Goal: Information Seeking & Learning: Learn about a topic

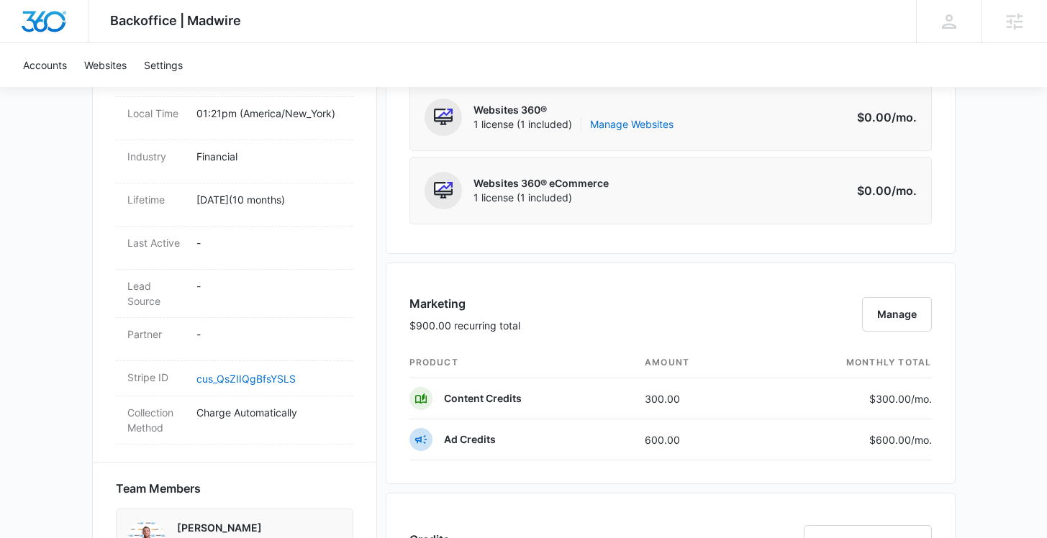
scroll to position [678, 0]
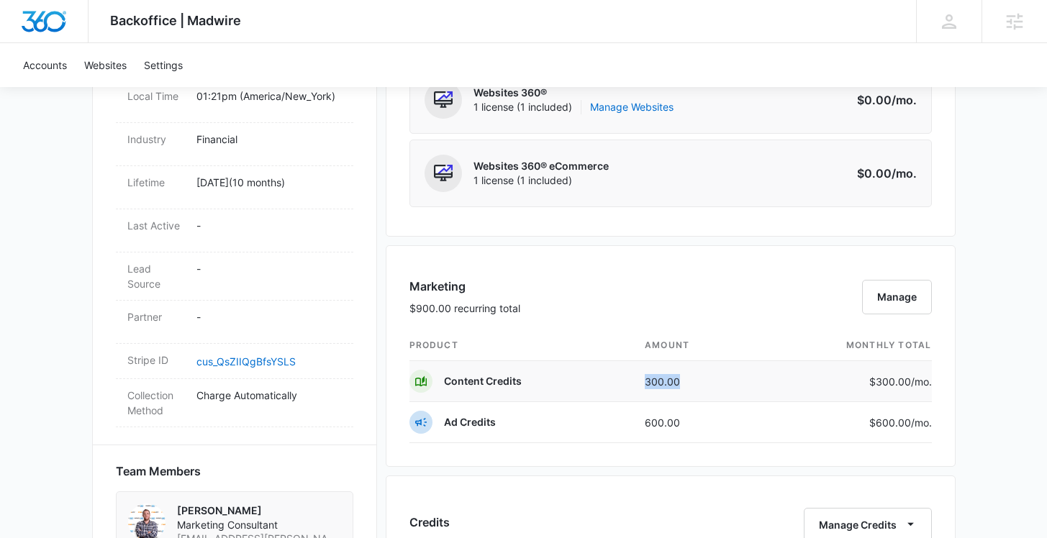
drag, startPoint x: 710, startPoint y: 376, endPoint x: 633, endPoint y: 376, distance: 77.7
click at [633, 376] on tr "Content Credits 300.00 $300.00 /mo." at bounding box center [671, 381] width 523 height 41
click at [673, 309] on div "Marketing $900.00 recurring total Manage" at bounding box center [671, 304] width 523 height 53
drag, startPoint x: 706, startPoint y: 379, endPoint x: 640, endPoint y: 379, distance: 66.2
click at [640, 379] on td "300.00" at bounding box center [694, 381] width 123 height 41
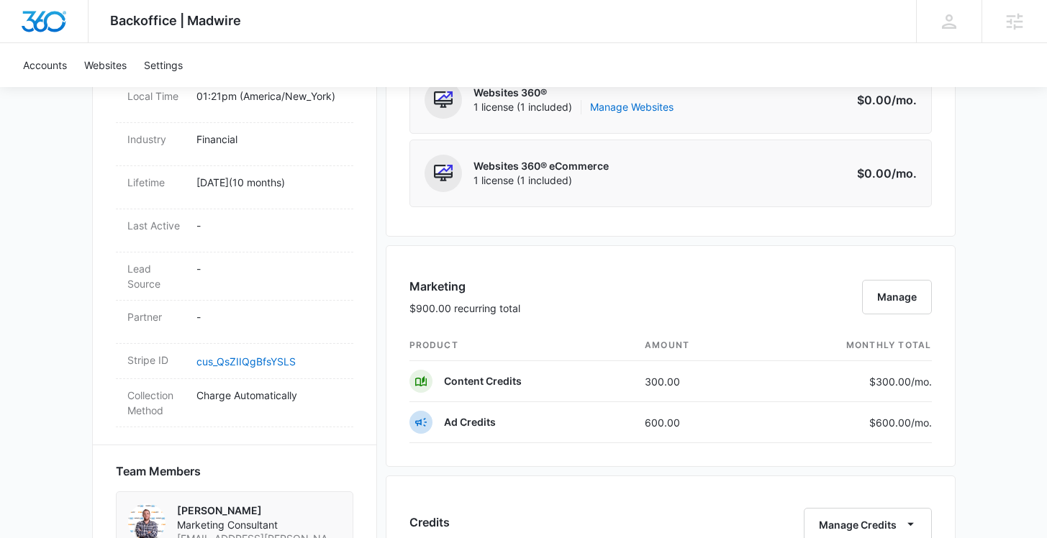
click at [555, 325] on div "Marketing $900.00 recurring total Manage" at bounding box center [671, 304] width 523 height 53
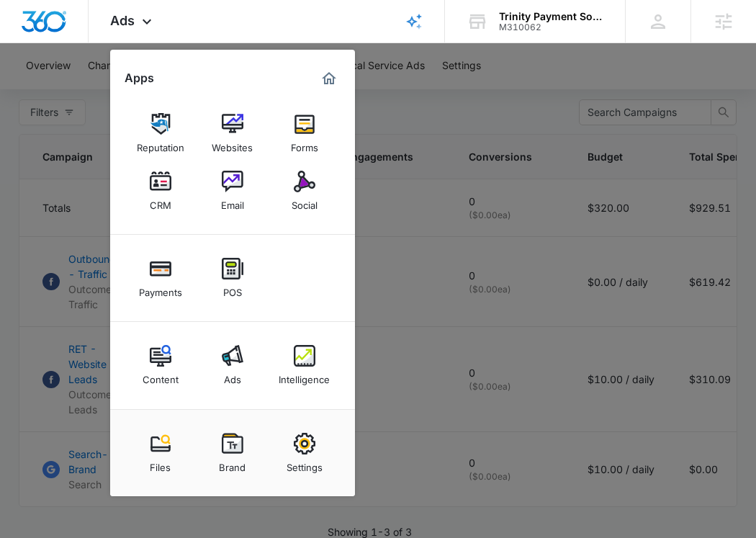
click at [405, 230] on div at bounding box center [378, 269] width 756 height 538
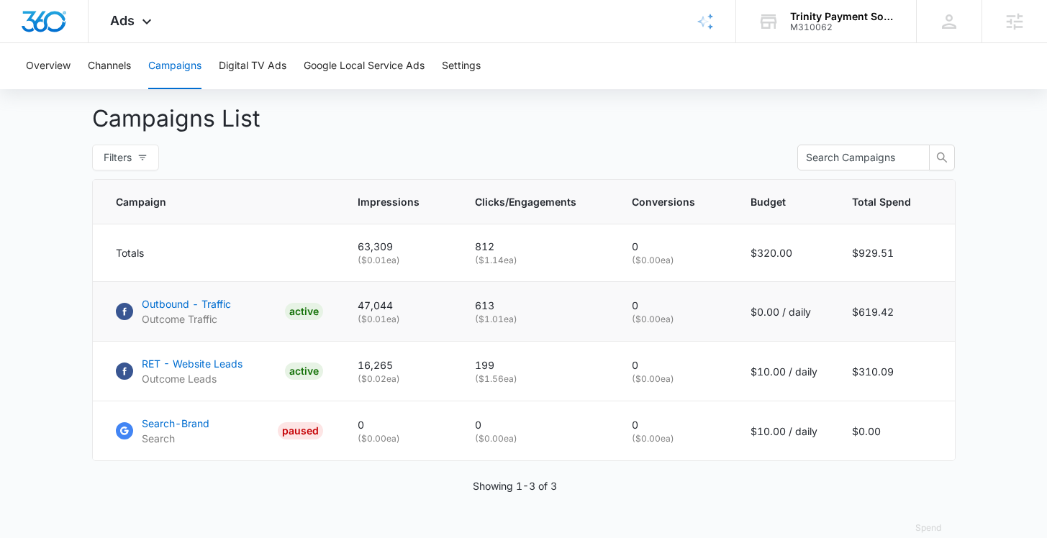
scroll to position [524, 0]
click at [167, 310] on p "Outbound - Traffic" at bounding box center [186, 303] width 89 height 15
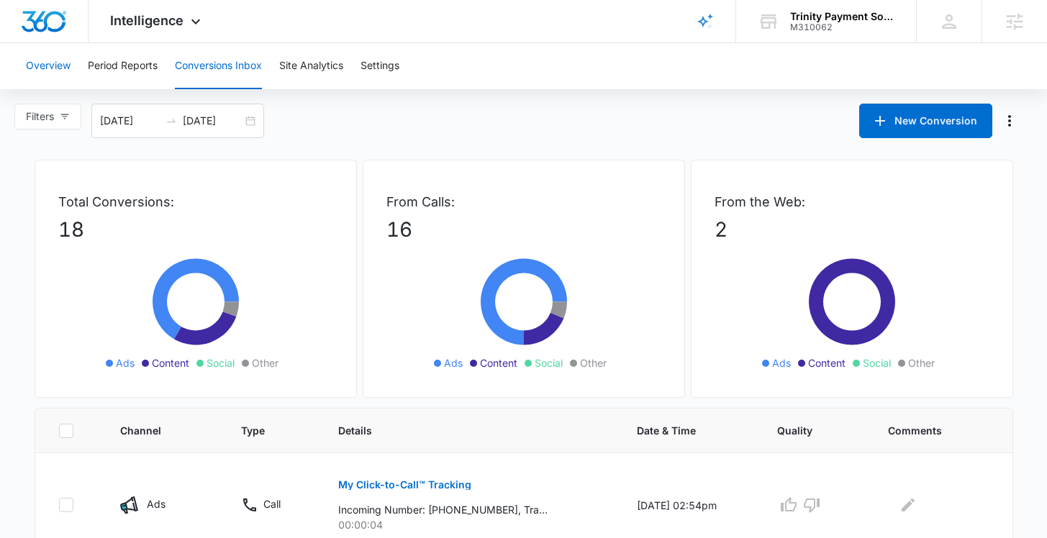
click at [58, 68] on button "Overview" at bounding box center [48, 66] width 45 height 46
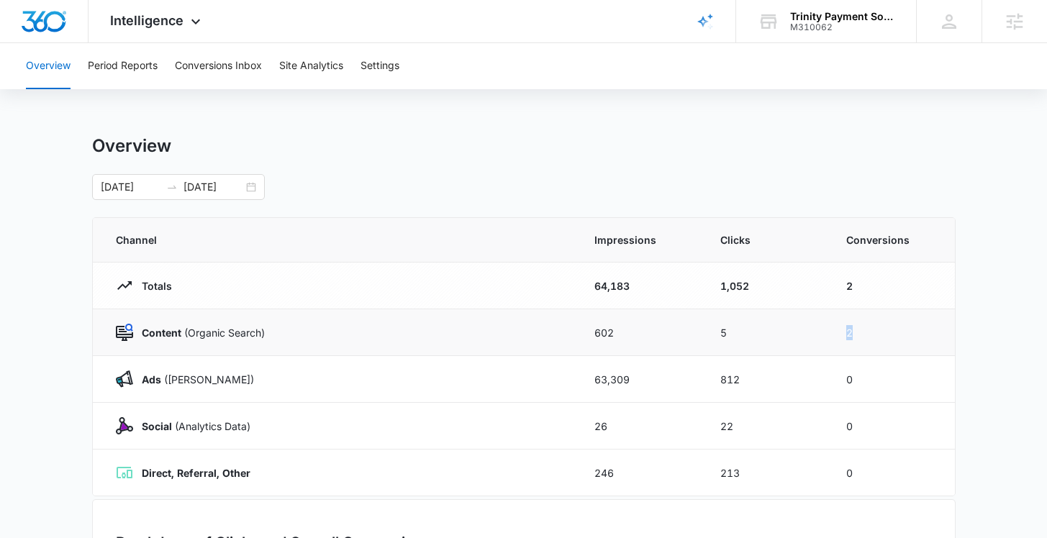
drag, startPoint x: 880, startPoint y: 338, endPoint x: 845, endPoint y: 335, distance: 34.7
click at [845, 335] on td "2" at bounding box center [892, 332] width 126 height 47
click at [743, 136] on div "Overview" at bounding box center [524, 146] width 864 height 22
drag, startPoint x: 878, startPoint y: 333, endPoint x: 845, endPoint y: 336, distance: 33.2
click at [845, 336] on td "2" at bounding box center [892, 332] width 126 height 47
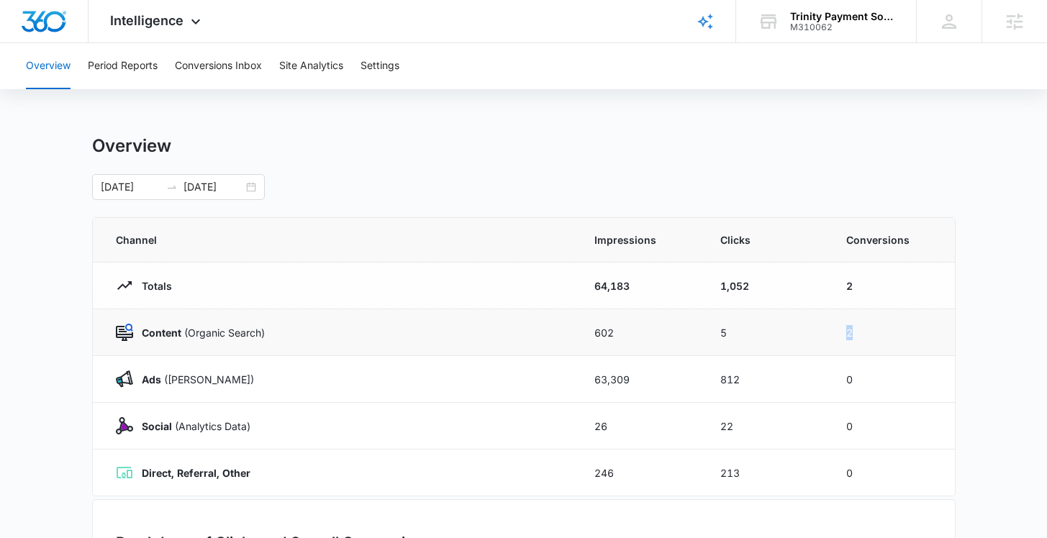
click at [845, 336] on td "2" at bounding box center [892, 332] width 126 height 47
drag, startPoint x: 635, startPoint y: 368, endPoint x: 669, endPoint y: 383, distance: 37.1
click at [669, 383] on td "63,309" at bounding box center [640, 379] width 126 height 47
click at [654, 348] on td "602" at bounding box center [640, 332] width 126 height 47
drag, startPoint x: 325, startPoint y: 331, endPoint x: 171, endPoint y: 335, distance: 154.1
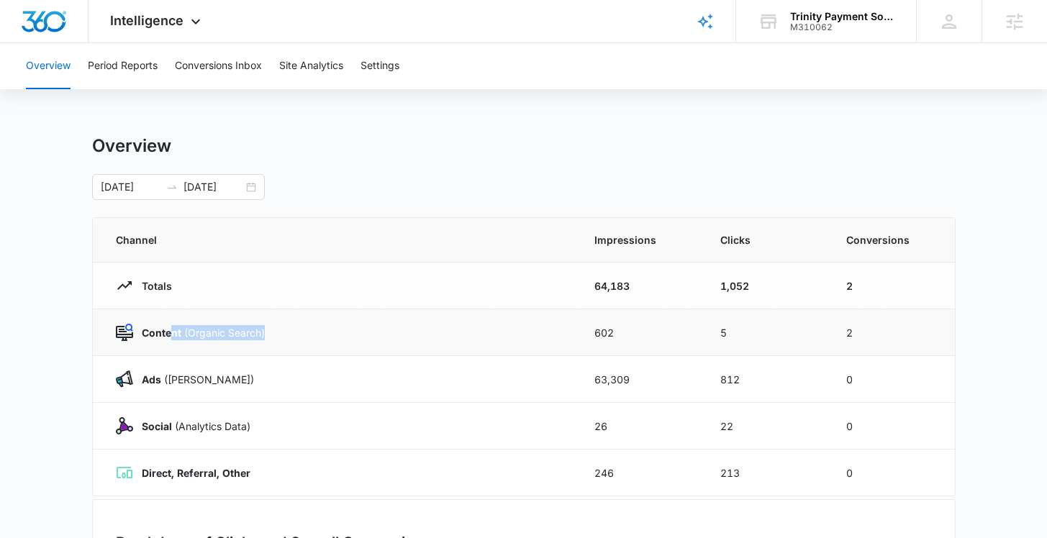
click at [171, 335] on div "Content (Organic Search)" at bounding box center [338, 332] width 444 height 17
click at [293, 326] on div "Content (Organic Search)" at bounding box center [338, 332] width 444 height 17
drag, startPoint x: 817, startPoint y: 375, endPoint x: 625, endPoint y: 368, distance: 192.3
click at [625, 368] on tr "Ads (Ad Campaigns) 63,309 812 0" at bounding box center [524, 379] width 862 height 47
drag, startPoint x: 466, startPoint y: 185, endPoint x: 457, endPoint y: 155, distance: 31.6
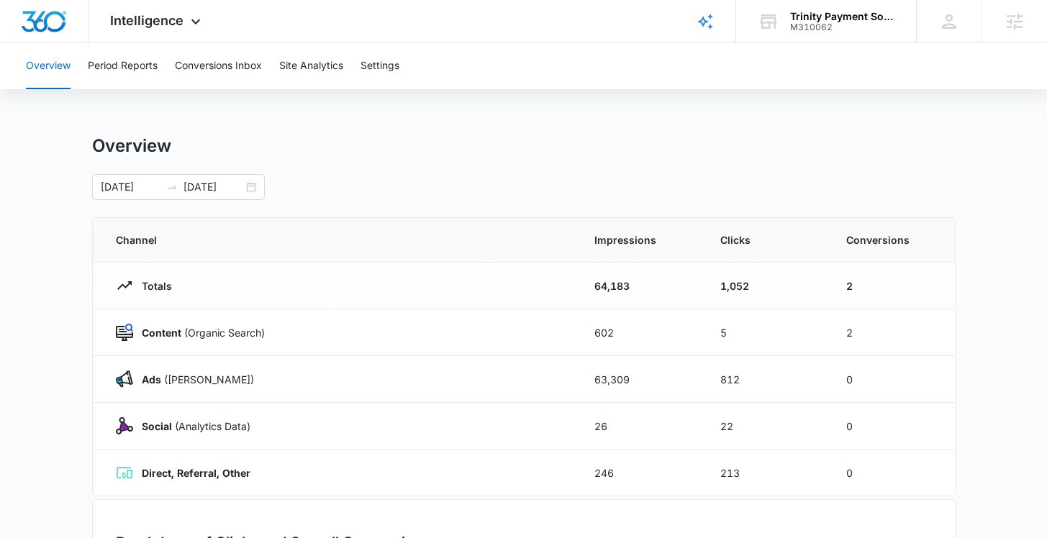
click at [464, 185] on div "07/12/2025 08/11/2025" at bounding box center [524, 187] width 864 height 26
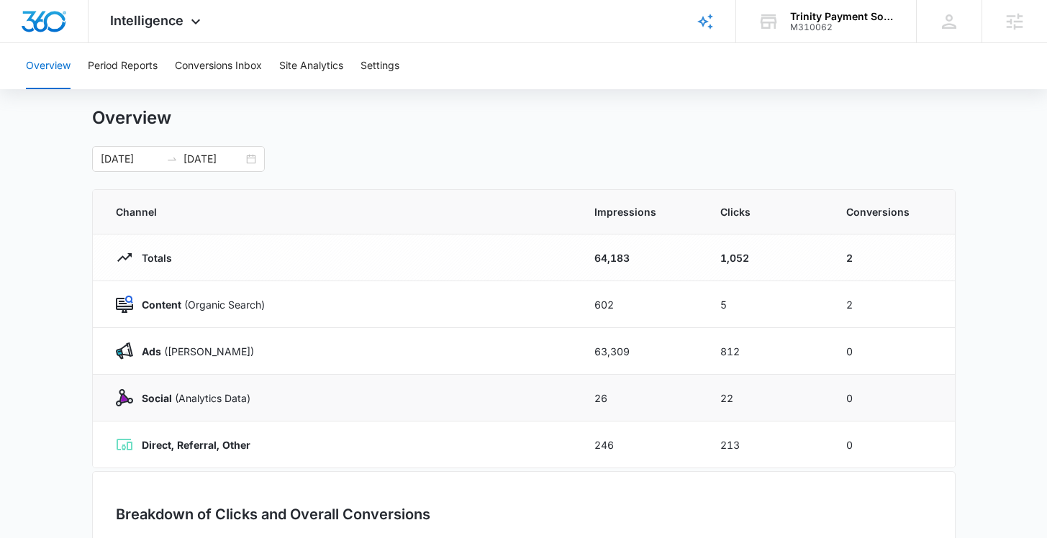
scroll to position [28, 0]
drag, startPoint x: 618, startPoint y: 446, endPoint x: 577, endPoint y: 446, distance: 40.3
click at [577, 446] on td "246" at bounding box center [640, 445] width 126 height 47
click at [425, 459] on td "Direct, Referral, Other" at bounding box center [335, 445] width 484 height 47
drag, startPoint x: 680, startPoint y: 391, endPoint x: 614, endPoint y: 389, distance: 66.3
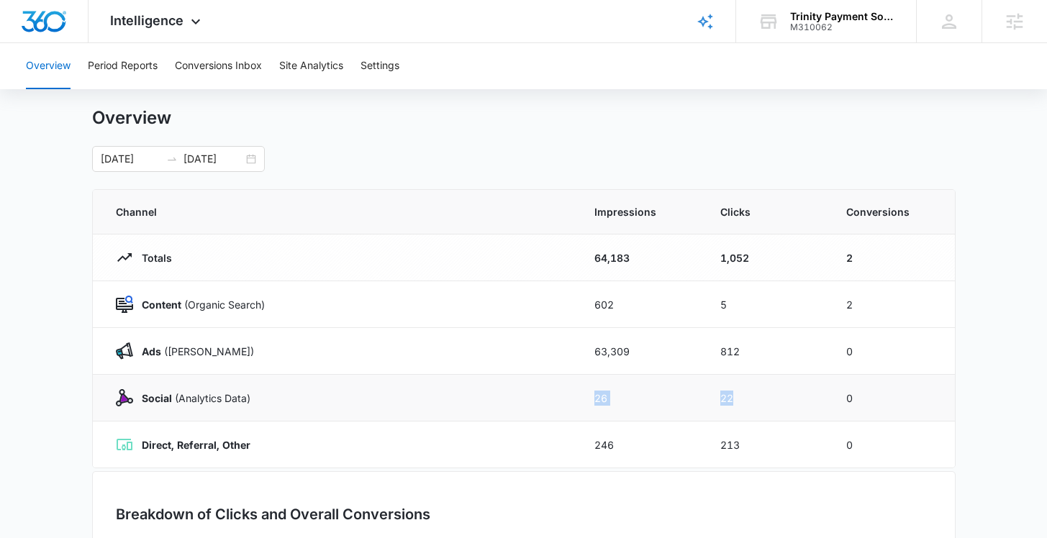
click at [614, 389] on tr "Social (Analytics Data) 26 22 0" at bounding box center [524, 398] width 862 height 47
click at [607, 187] on div "Overview 07/12/2025 08/11/2025 Channel Impressions Clicks Conversions Totals 64…" at bounding box center [524, 485] width 864 height 756
drag, startPoint x: 740, startPoint y: 397, endPoint x: 596, endPoint y: 394, distance: 144.0
click at [596, 394] on tr "Social (Analytics Data) 26 22 0" at bounding box center [524, 398] width 862 height 47
click at [692, 113] on div "Overview" at bounding box center [524, 118] width 864 height 22
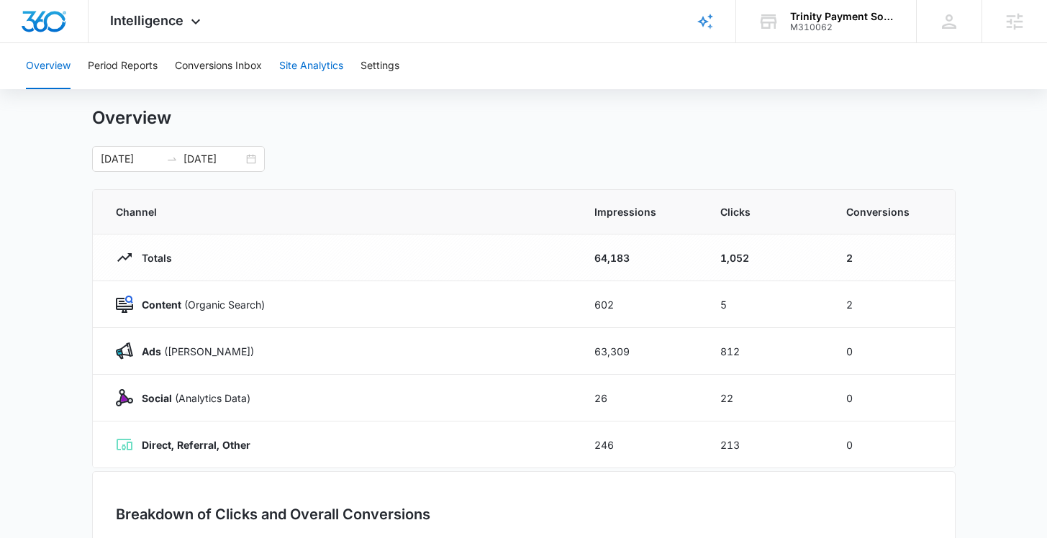
click at [313, 56] on button "Site Analytics" at bounding box center [311, 66] width 64 height 46
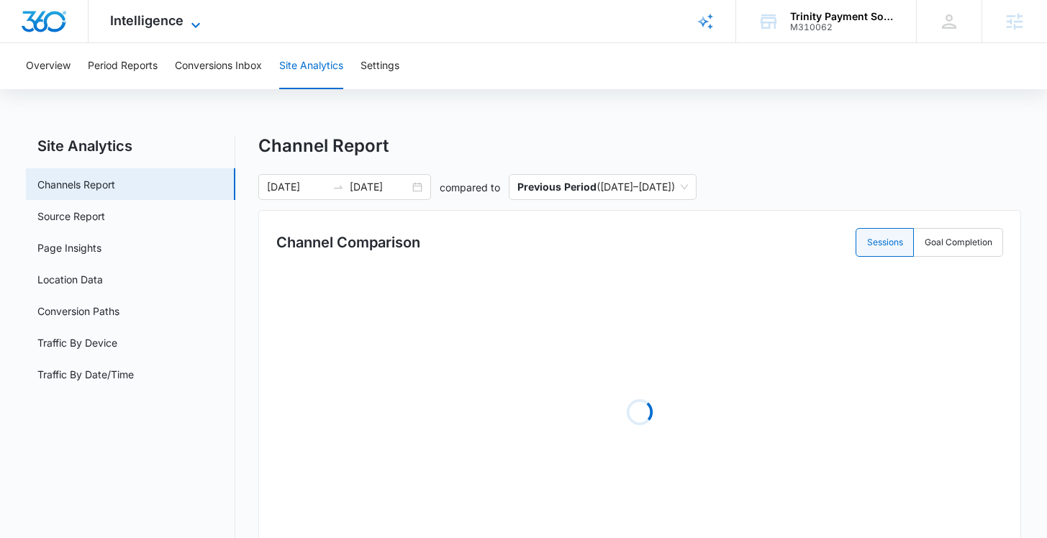
click at [185, 24] on div "Intelligence Apps Reputation Websites Forms CRM Email Social Payments POS Conte…" at bounding box center [157, 21] width 137 height 42
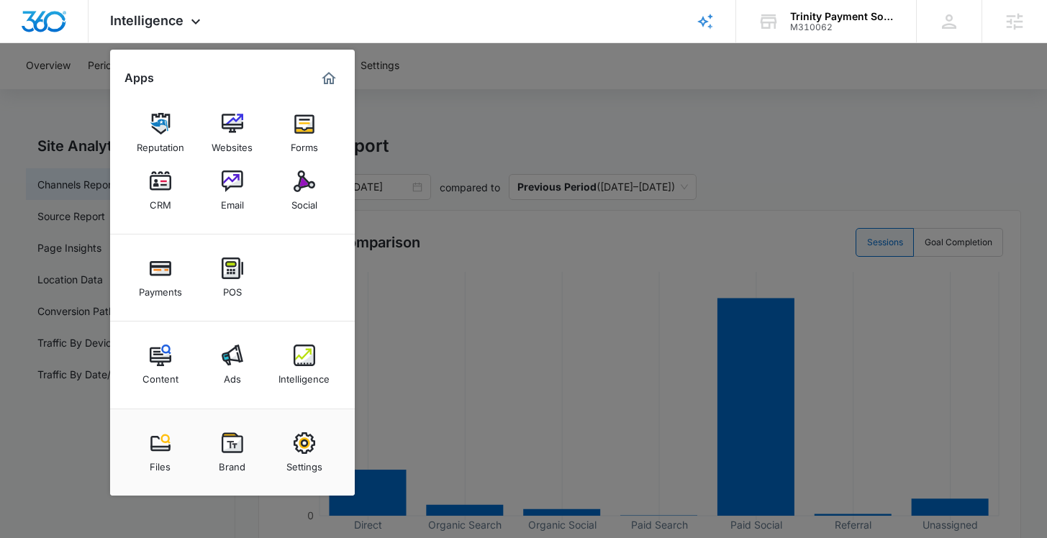
click at [458, 117] on div at bounding box center [523, 269] width 1047 height 538
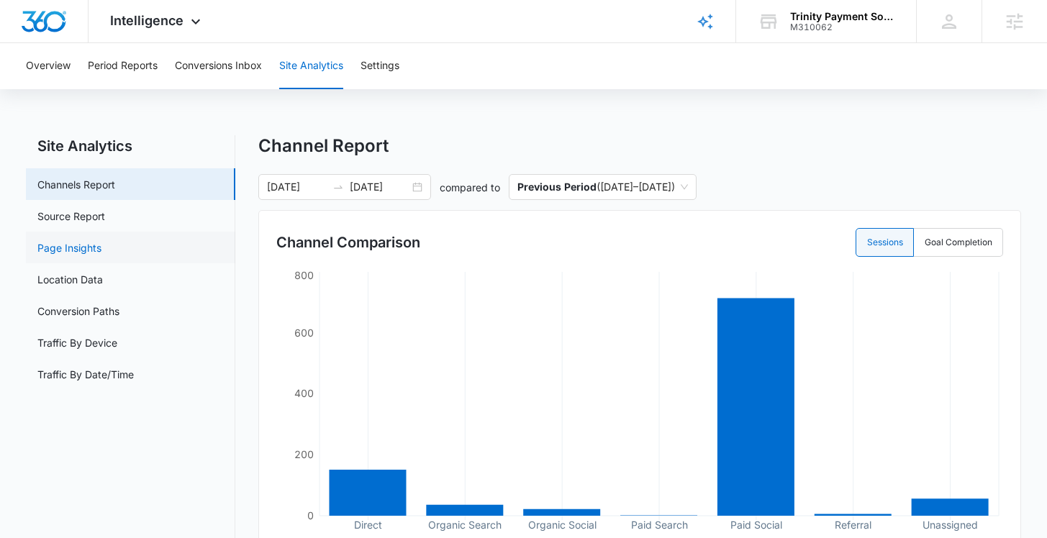
click at [101, 240] on link "Page Insights" at bounding box center [69, 247] width 64 height 15
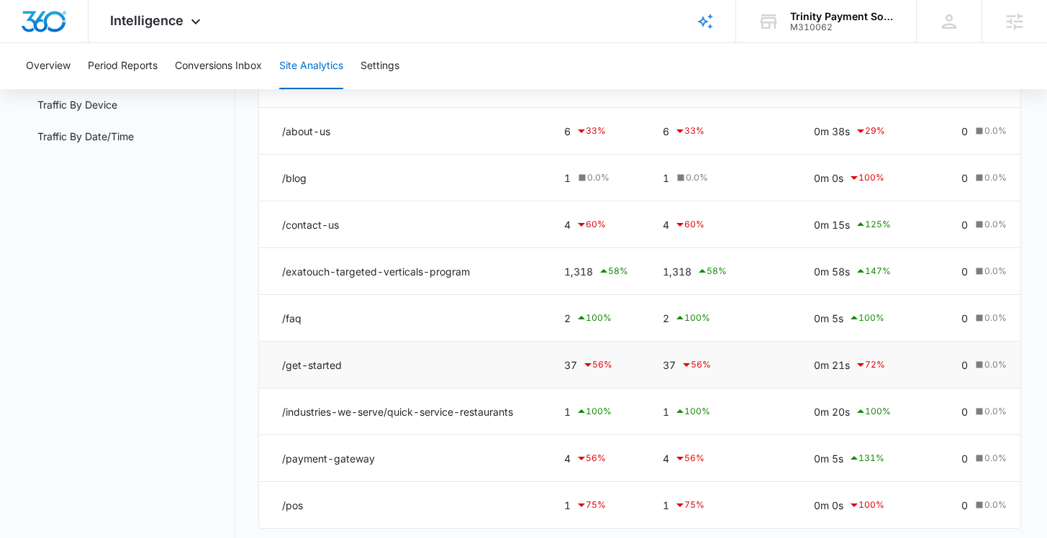
scroll to position [246, 0]
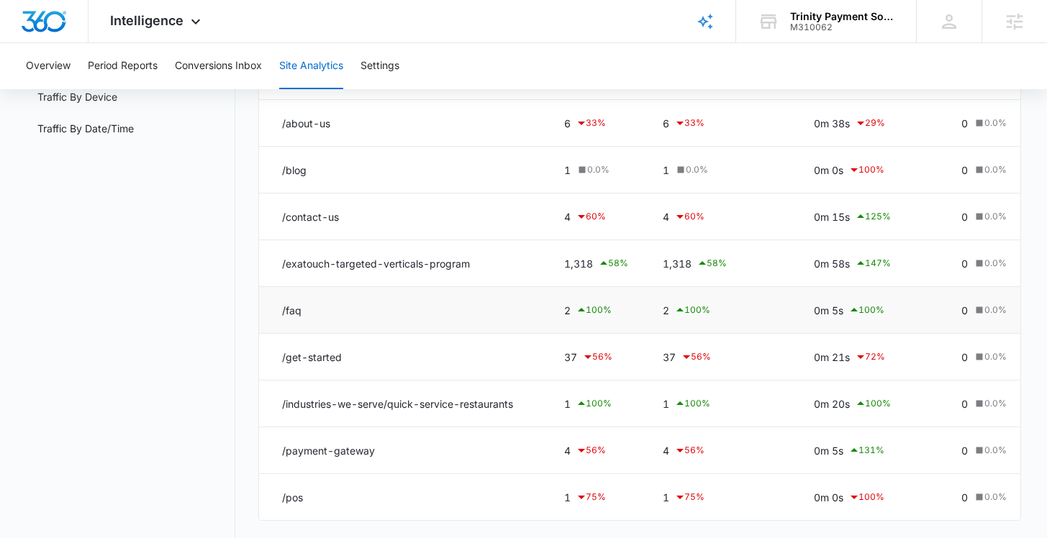
click at [835, 310] on div "0m 5s 100 %" at bounding box center [870, 310] width 113 height 17
click at [838, 294] on td "0m 5s 100 %" at bounding box center [871, 310] width 148 height 47
drag, startPoint x: 837, startPoint y: 306, endPoint x: 825, endPoint y: 309, distance: 12.6
click at [825, 309] on div "0m 5s 100 %" at bounding box center [870, 310] width 113 height 17
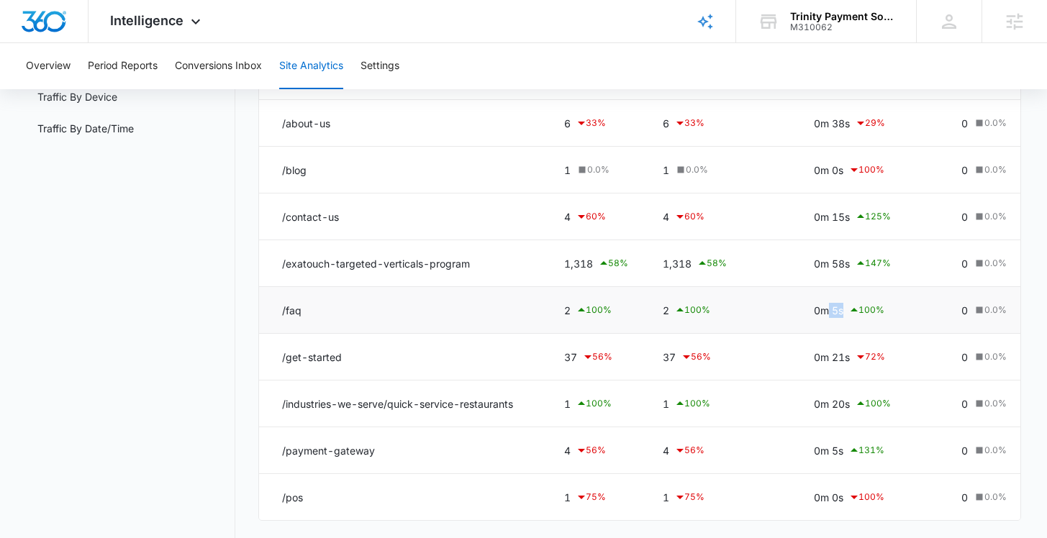
click at [831, 312] on div "0m 5s 100 %" at bounding box center [870, 310] width 113 height 17
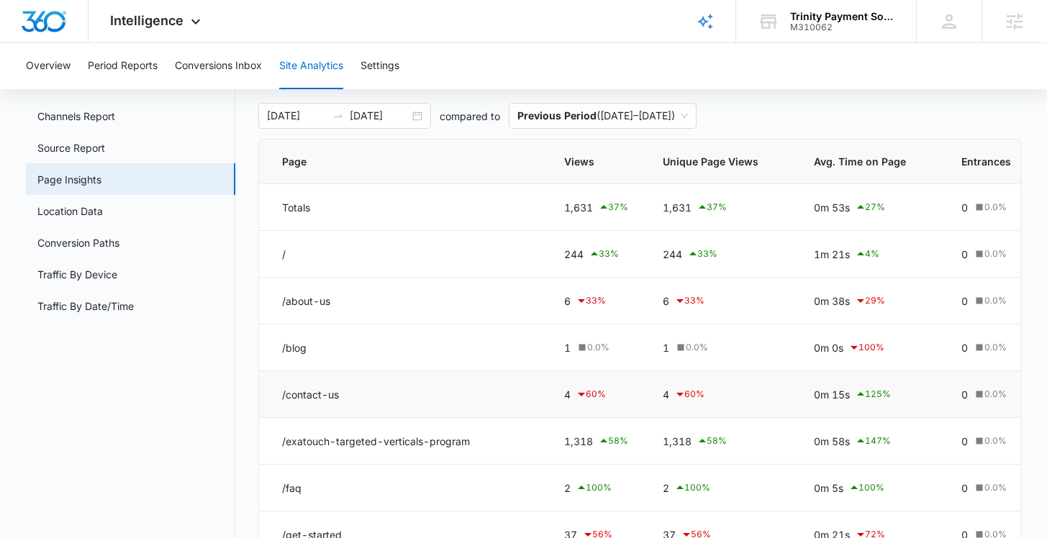
scroll to position [68, 0]
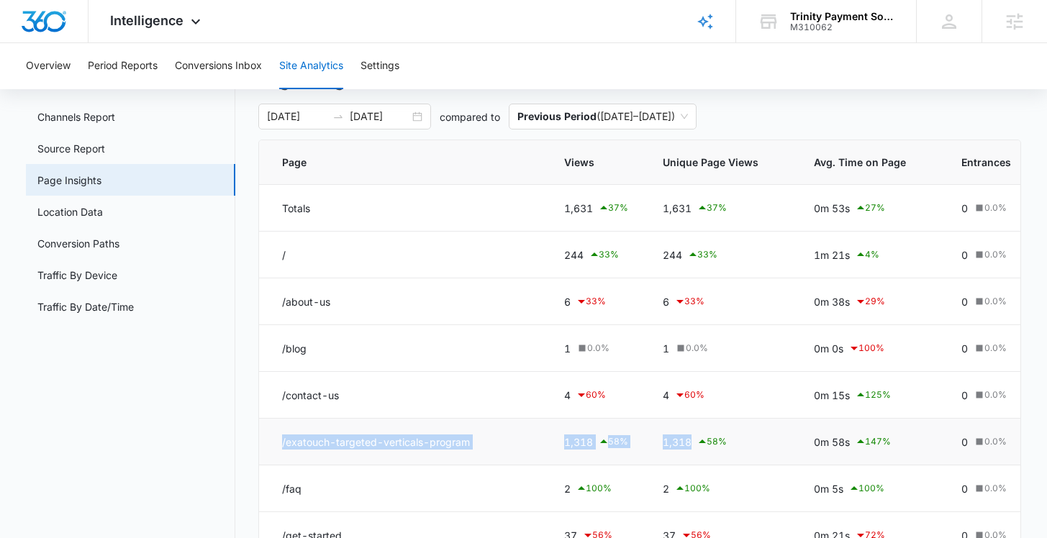
drag, startPoint x: 282, startPoint y: 438, endPoint x: 750, endPoint y: 442, distance: 467.8
click at [750, 442] on tr "/exatouch-targeted-verticals-program 1,318 58 % 1,318 58 % 0m 58s 147 % 0 0.0 %…" at bounding box center [814, 442] width 1111 height 47
click at [750, 442] on div "1,318 58 %" at bounding box center [721, 441] width 117 height 17
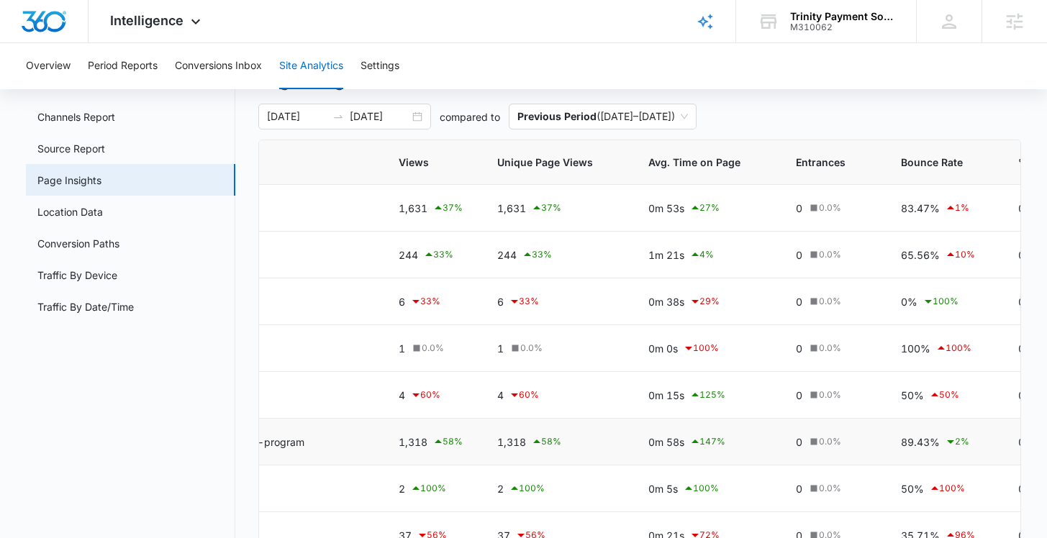
scroll to position [0, 177]
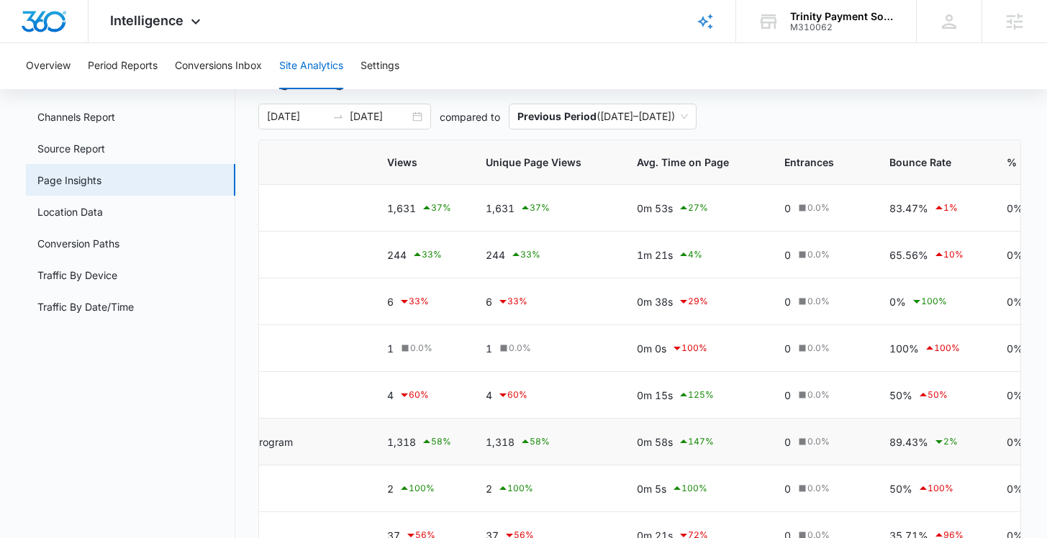
click at [664, 438] on div "0m 58s 147 %" at bounding box center [693, 441] width 113 height 17
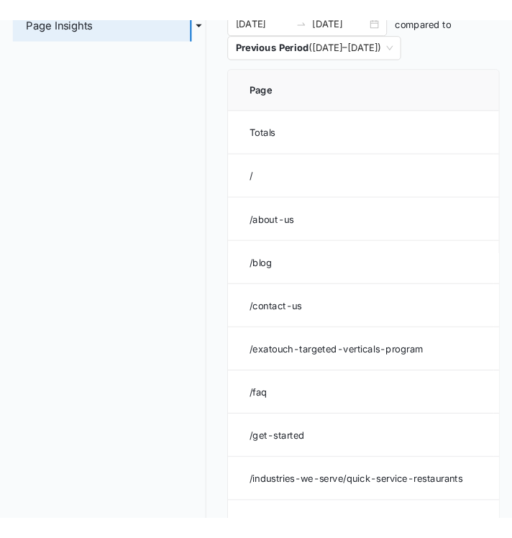
scroll to position [88, 0]
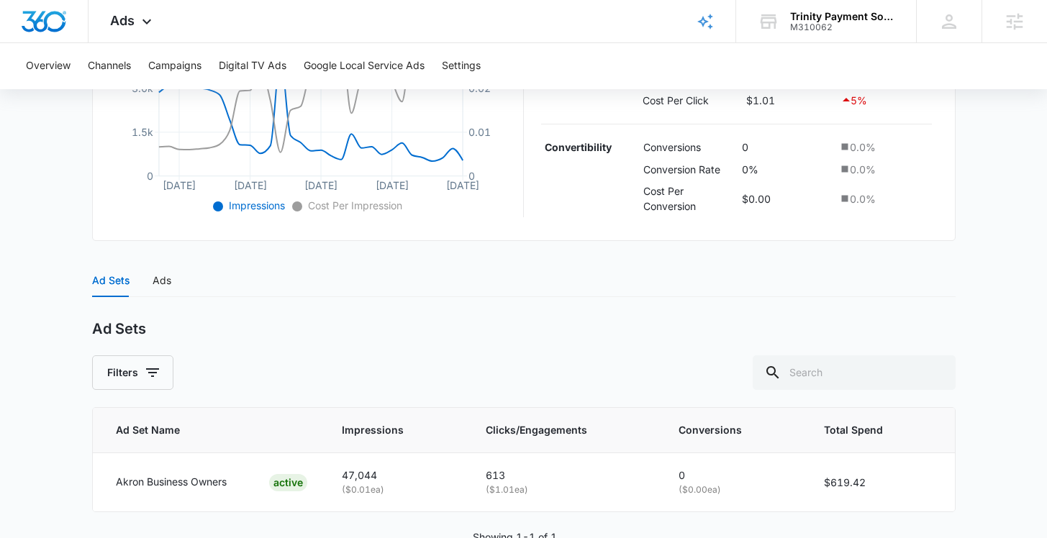
scroll to position [459, 0]
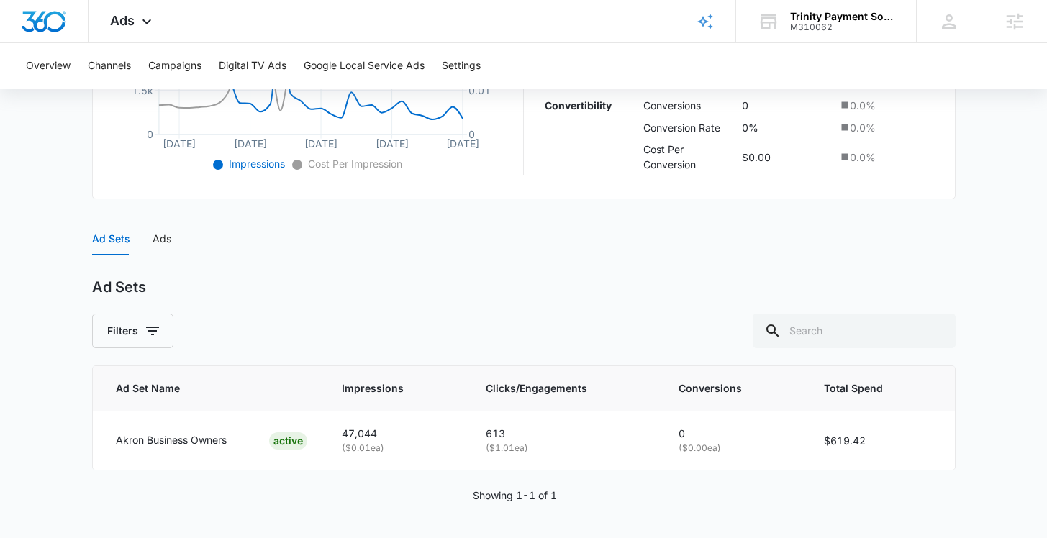
click at [227, 258] on div "Ad Sets Ads Ad Sets Filters Ad Set Name Impressions Clicks/Engagements Conversi…" at bounding box center [524, 371] width 864 height 299
click at [158, 239] on div "Ads" at bounding box center [162, 239] width 19 height 16
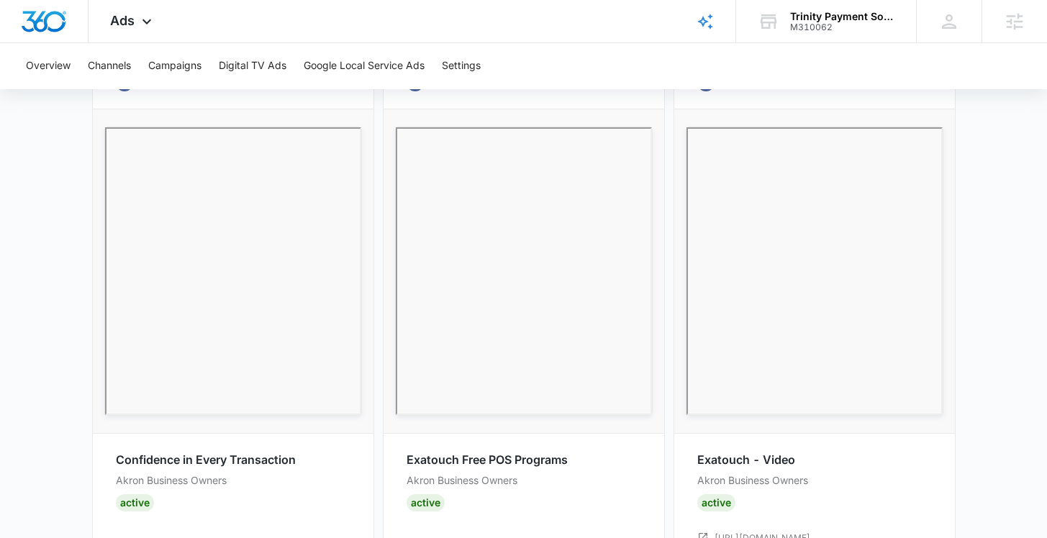
scroll to position [677, 0]
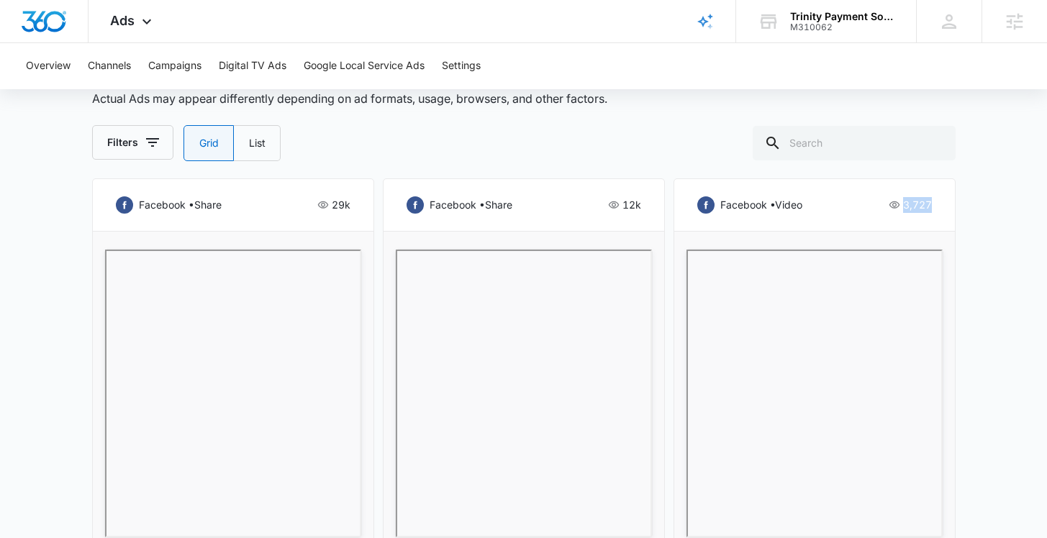
drag, startPoint x: 946, startPoint y: 204, endPoint x: 896, endPoint y: 206, distance: 49.7
click at [896, 206] on div "facebook • video 3,727 Exatouch - Video Akron Business Owners Active https://ww…" at bounding box center [815, 431] width 282 height 507
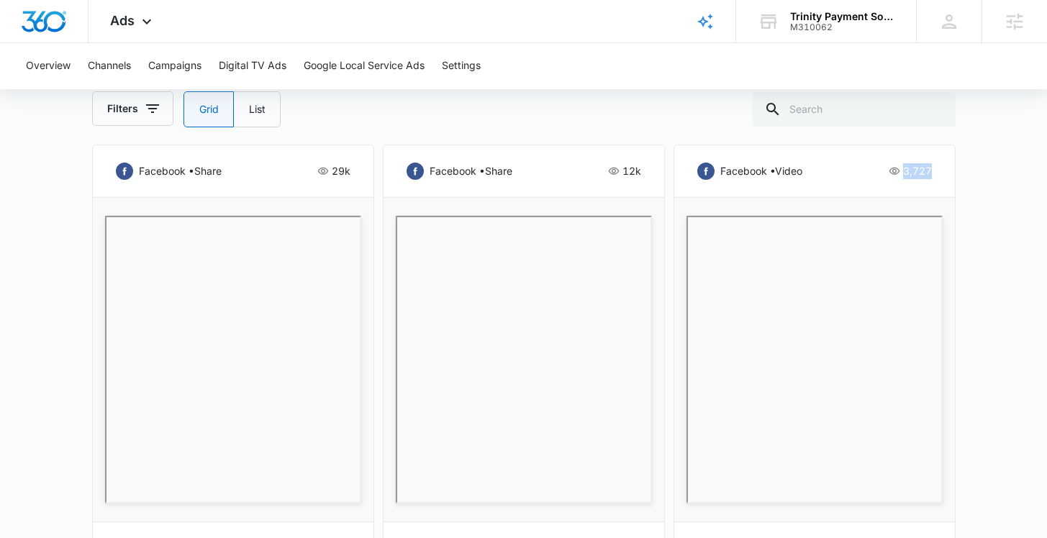
scroll to position [818, 0]
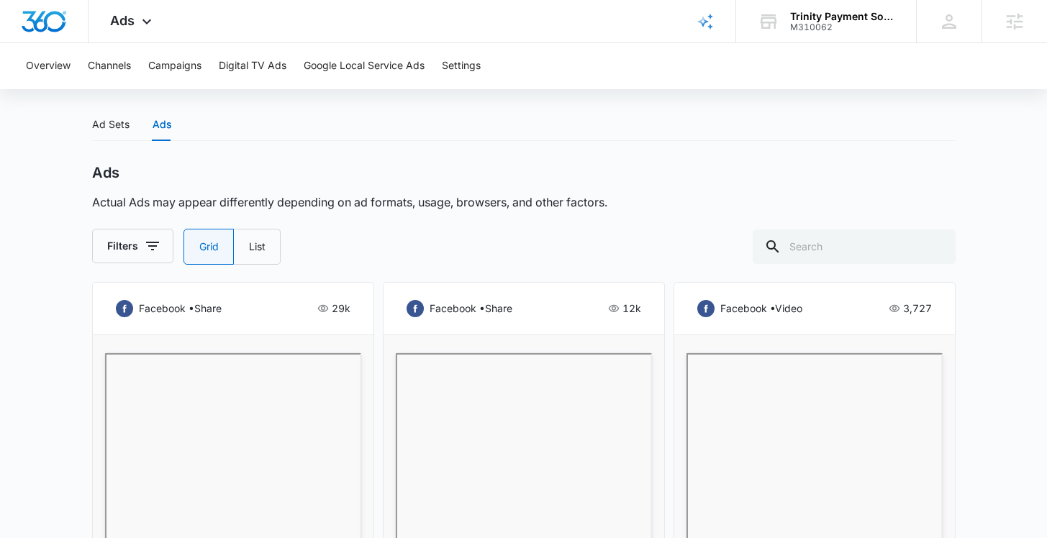
click at [977, 327] on main "Outbound - Traffic | Traffic Active $0.00 daily , $619.42 Spent Overview 07/12/…" at bounding box center [523, 444] width 1047 height 1765
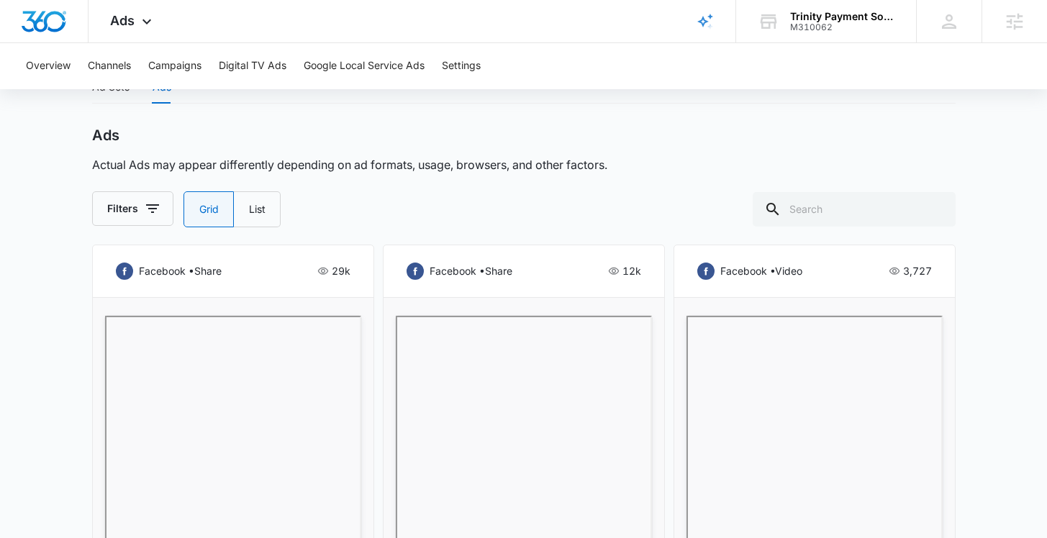
scroll to position [633, 0]
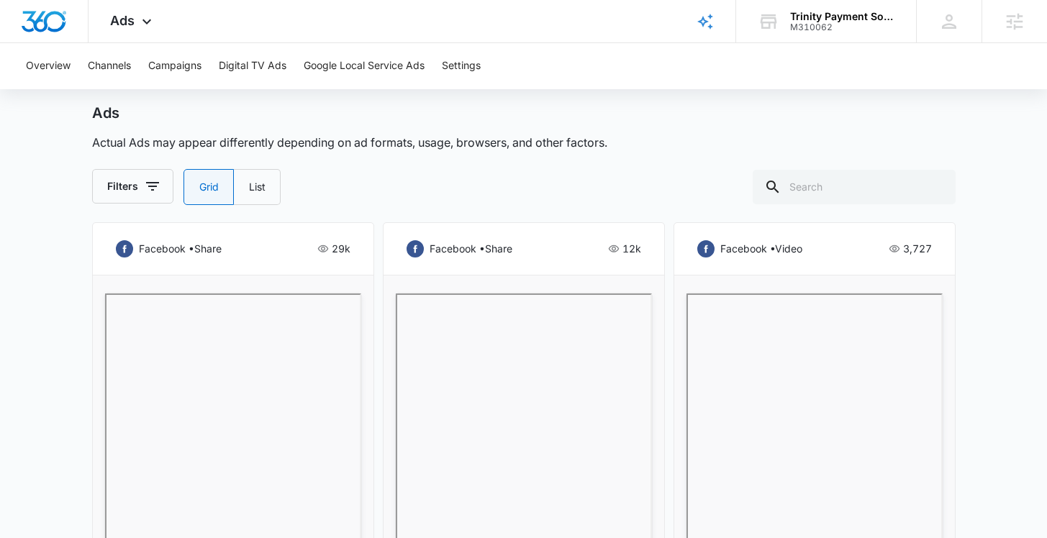
click at [914, 260] on div "facebook • video 3,727 Exatouch - Video Akron Business Owners Active https://ww…" at bounding box center [815, 475] width 282 height 507
drag, startPoint x: 926, startPoint y: 247, endPoint x: 890, endPoint y: 248, distance: 35.3
click at [890, 248] on div "3,727" at bounding box center [910, 248] width 43 height 17
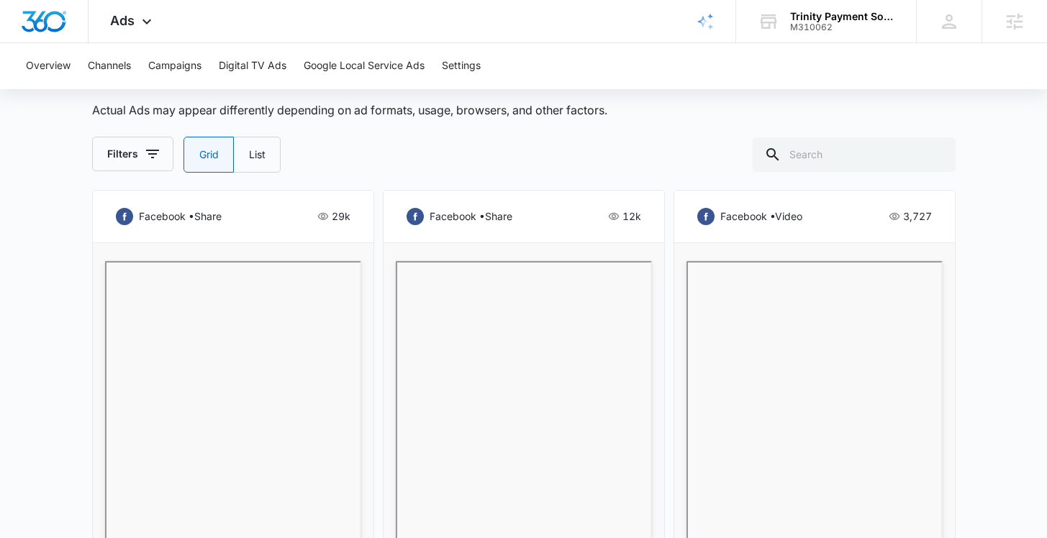
scroll to position [785, 0]
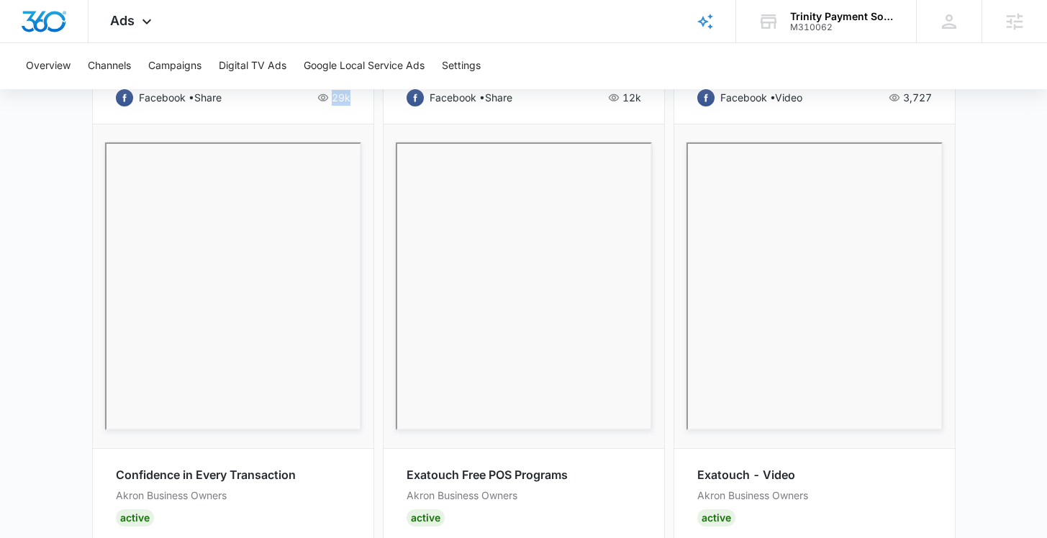
drag, startPoint x: 344, startPoint y: 99, endPoint x: 318, endPoint y: 99, distance: 25.9
click at [318, 99] on div "facebook • share 29k Confidence in Every Transaction Akron Business Owners Acti…" at bounding box center [233, 324] width 282 height 507
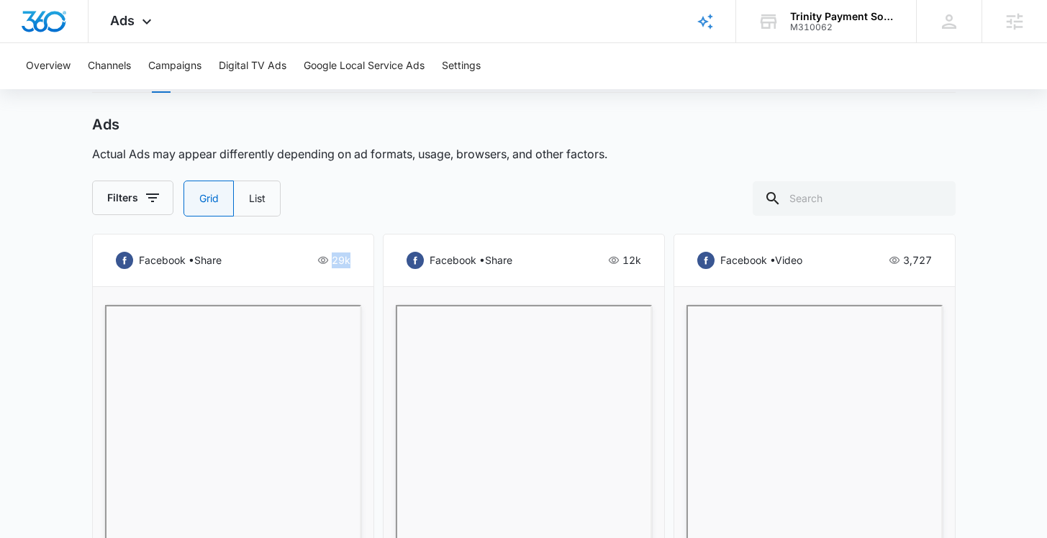
scroll to position [732, 0]
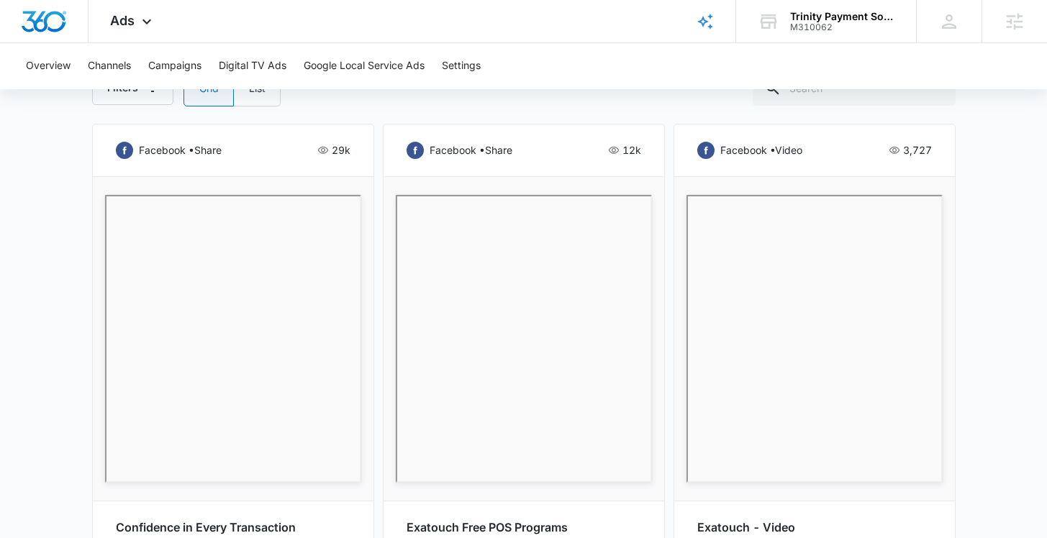
click at [351, 141] on div "facebook • share 29k Confidence in Every Transaction Akron Business Owners Acti…" at bounding box center [233, 377] width 282 height 507
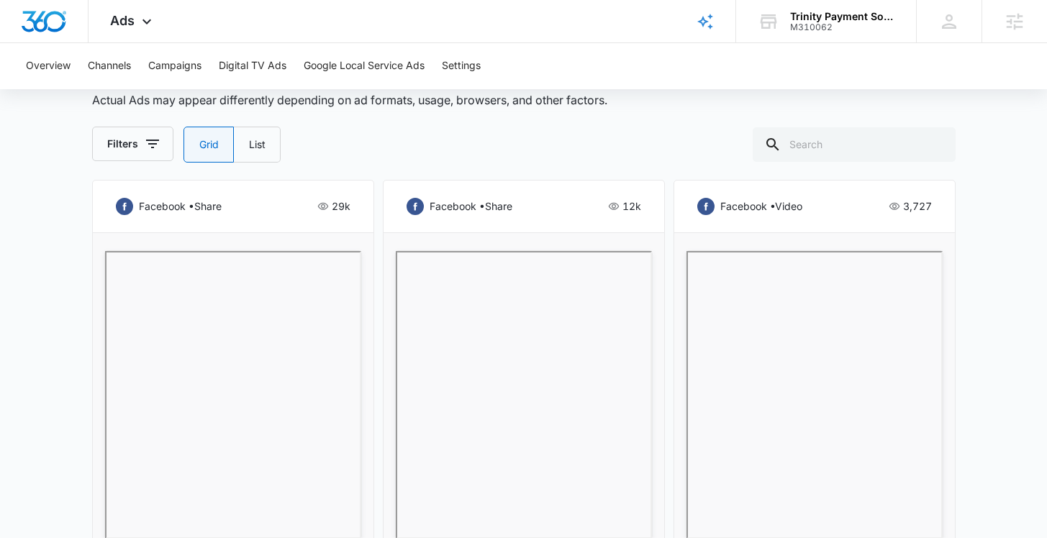
scroll to position [587, 0]
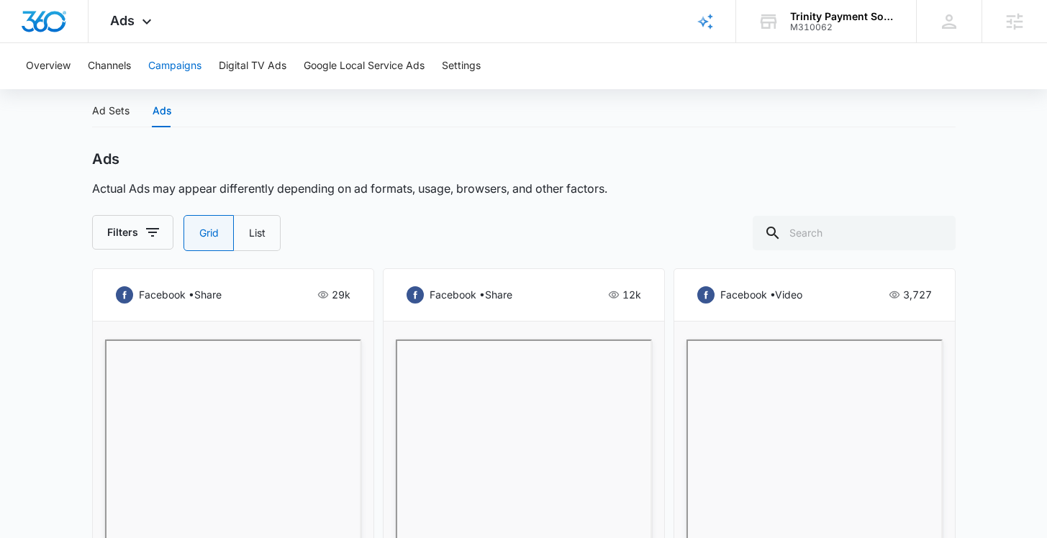
click at [190, 61] on button "Campaigns" at bounding box center [174, 66] width 53 height 46
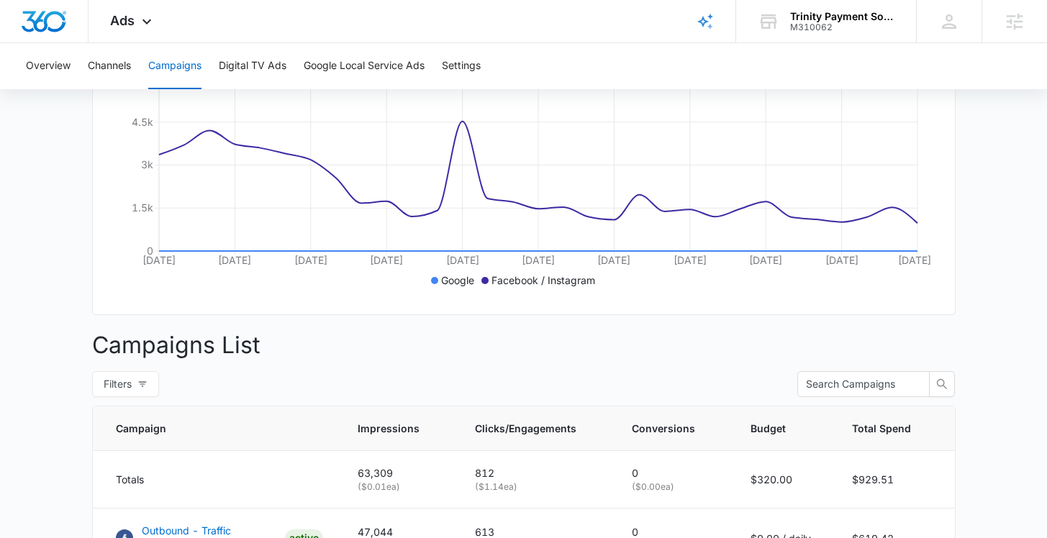
scroll to position [559, 0]
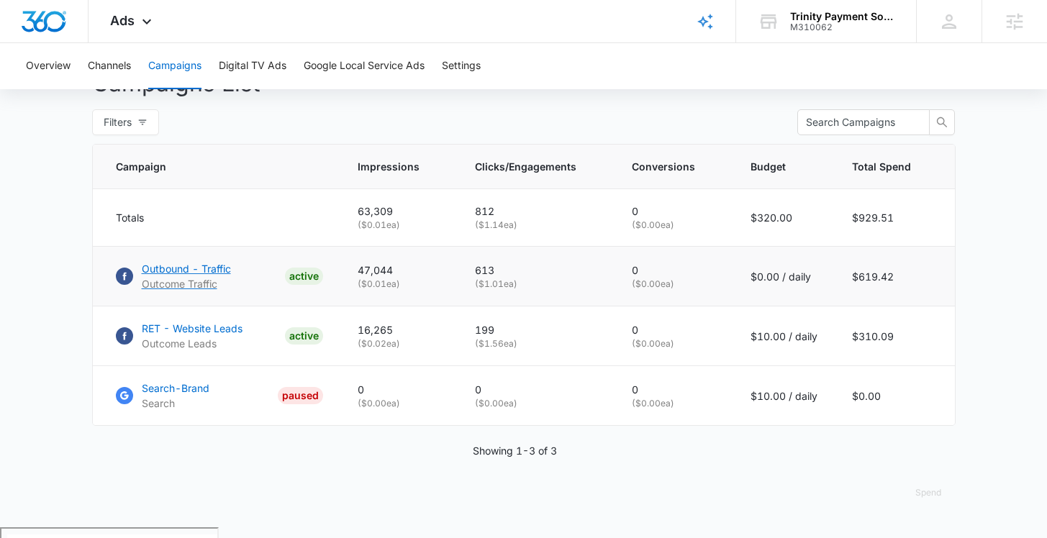
click at [209, 276] on p "Outbound - Traffic" at bounding box center [186, 268] width 89 height 15
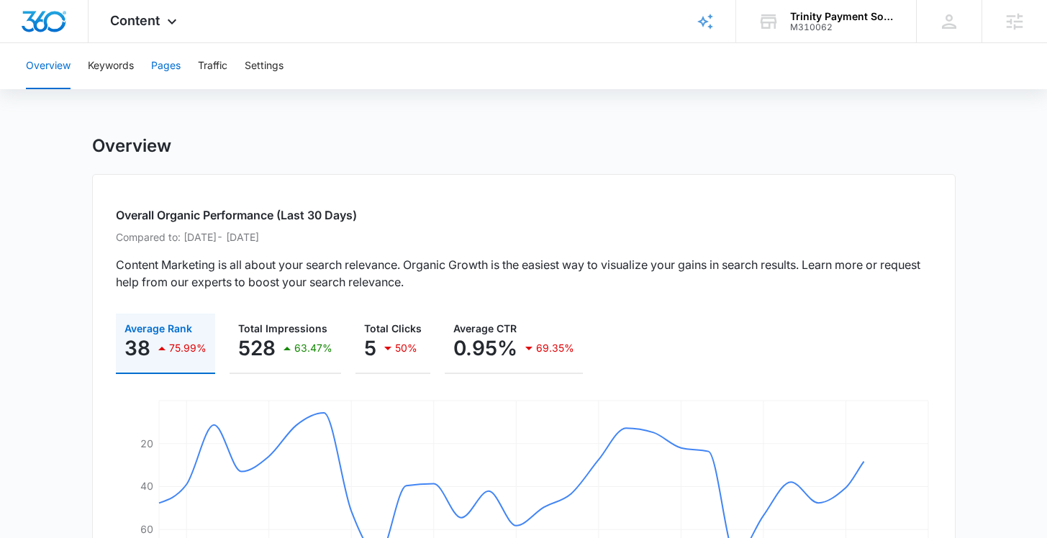
click at [162, 63] on button "Pages" at bounding box center [166, 66] width 30 height 46
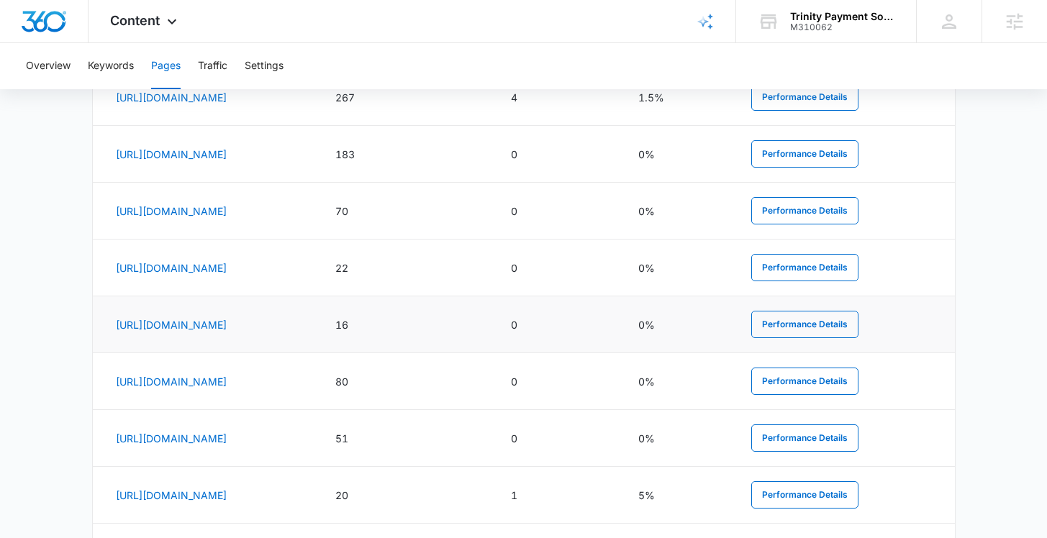
scroll to position [578, 0]
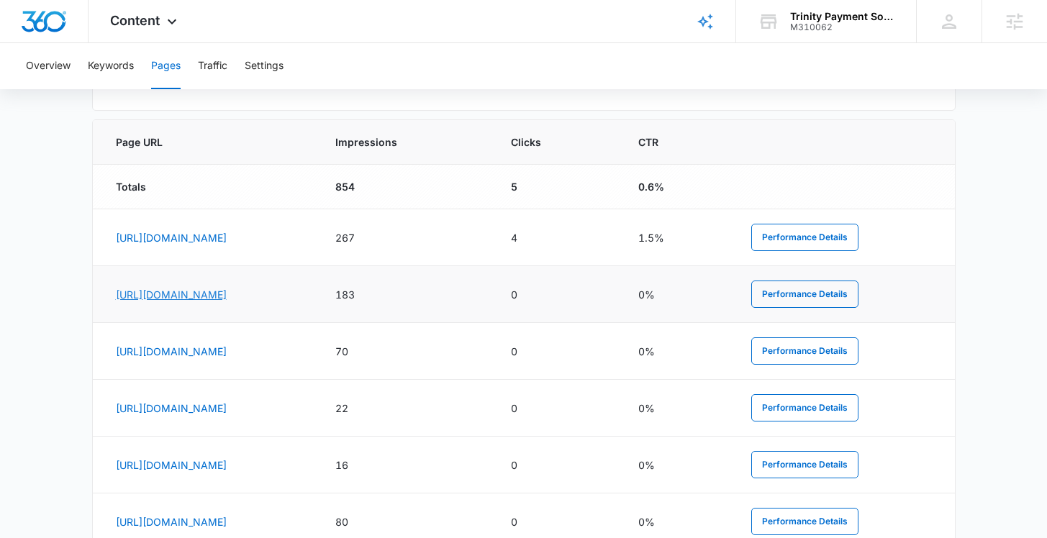
click at [227, 294] on link "[URL][DOMAIN_NAME]" at bounding box center [171, 295] width 111 height 12
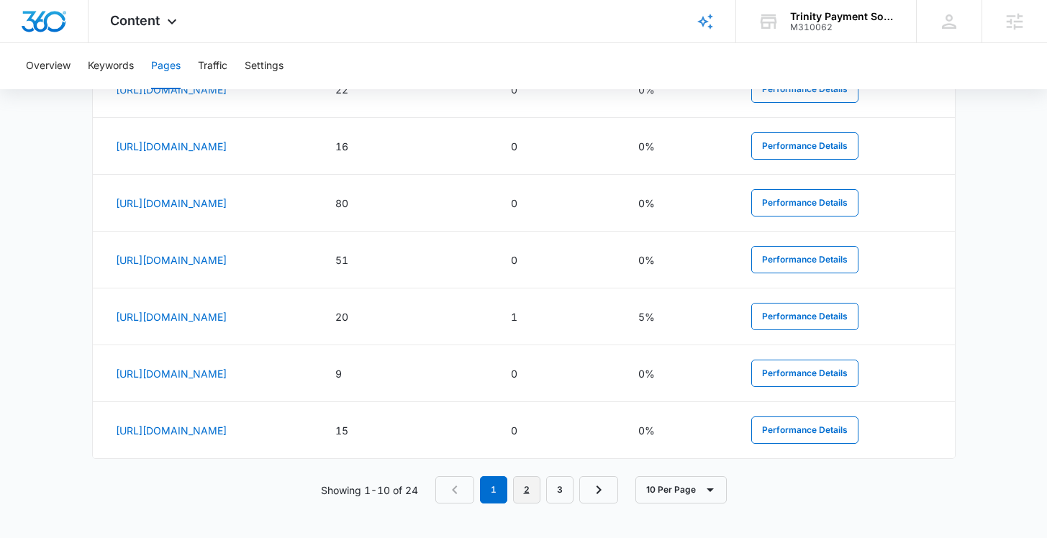
click at [535, 491] on link "2" at bounding box center [526, 489] width 27 height 27
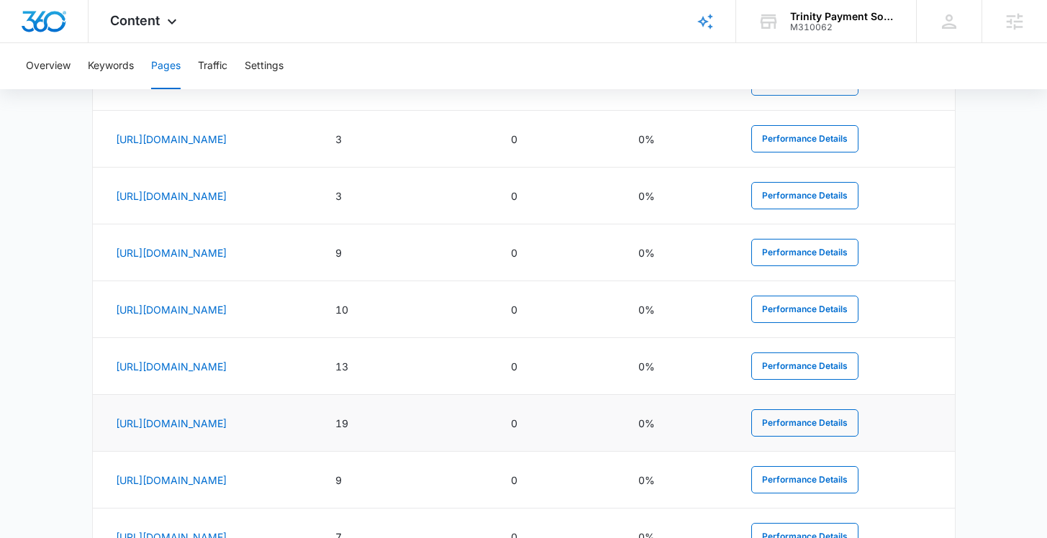
scroll to position [864, 0]
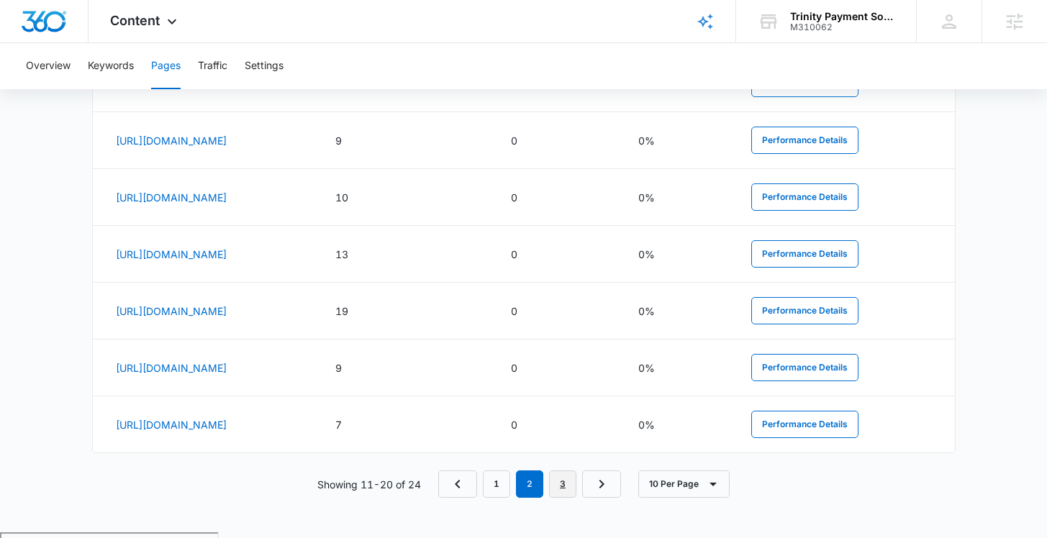
click at [567, 495] on link "3" at bounding box center [562, 484] width 27 height 27
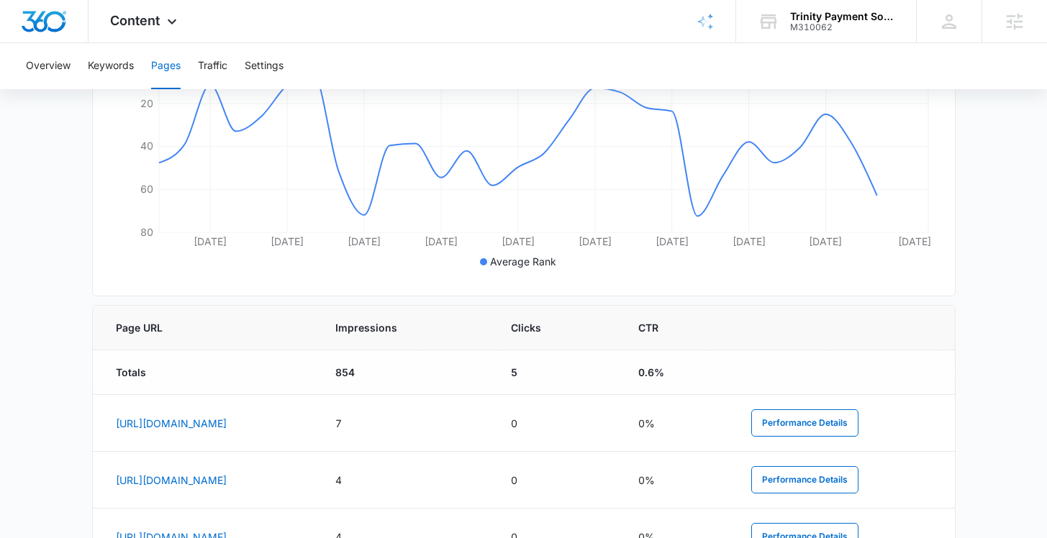
scroll to position [561, 0]
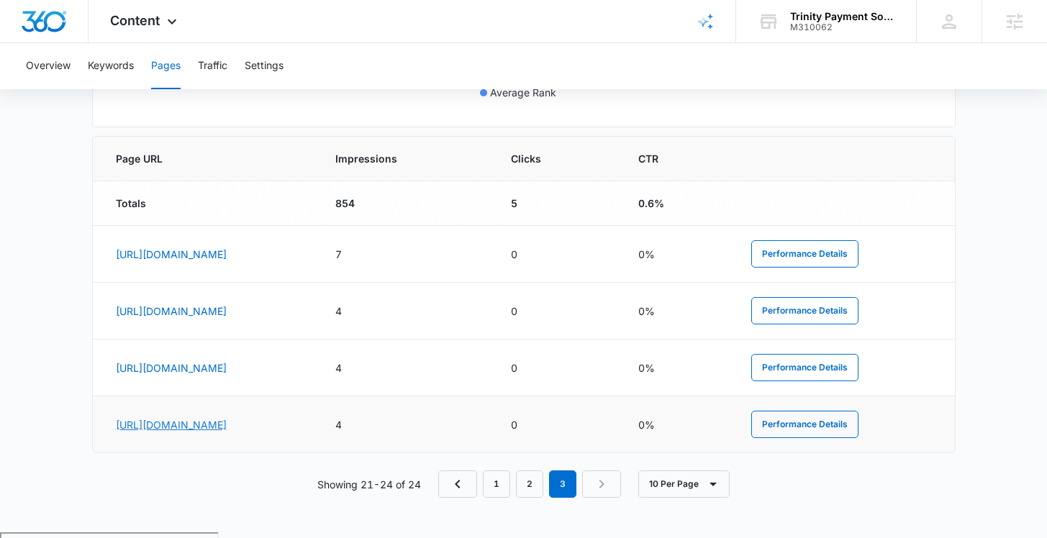
click at [227, 422] on link "[URL][DOMAIN_NAME]" at bounding box center [171, 425] width 111 height 12
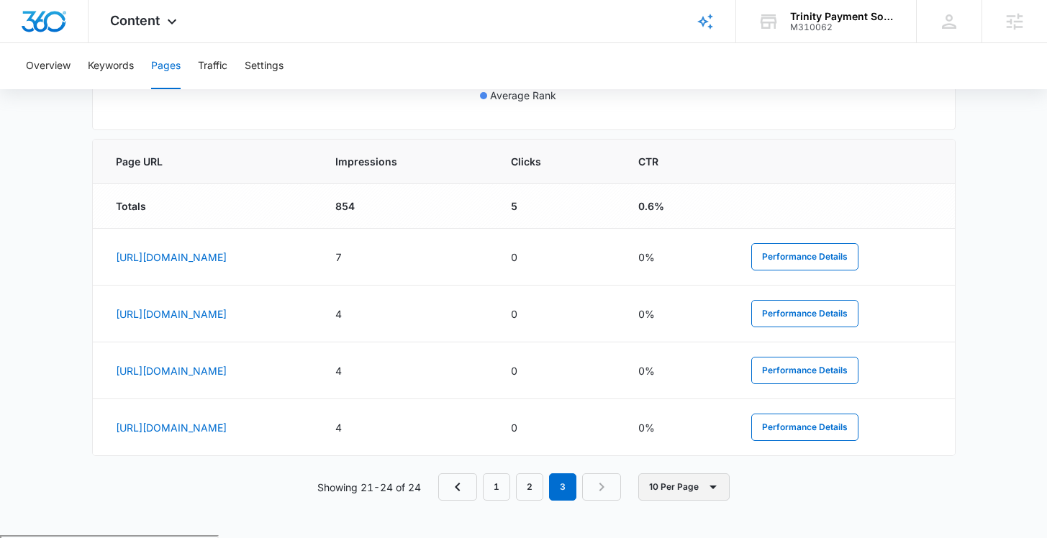
click at [677, 487] on button "10 Per Page" at bounding box center [683, 487] width 91 height 27
click at [499, 501] on link "1" at bounding box center [496, 487] width 27 height 27
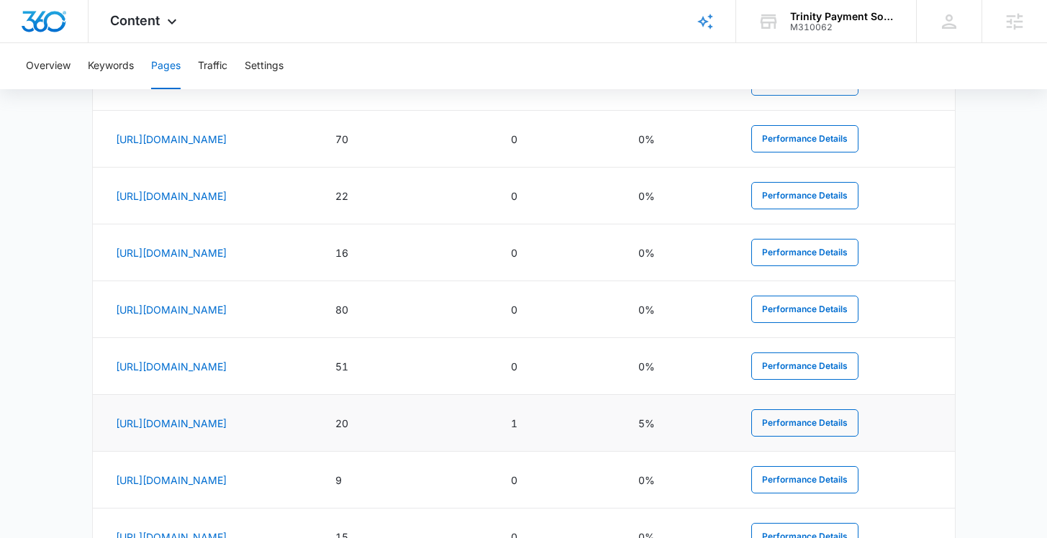
scroll to position [867, 0]
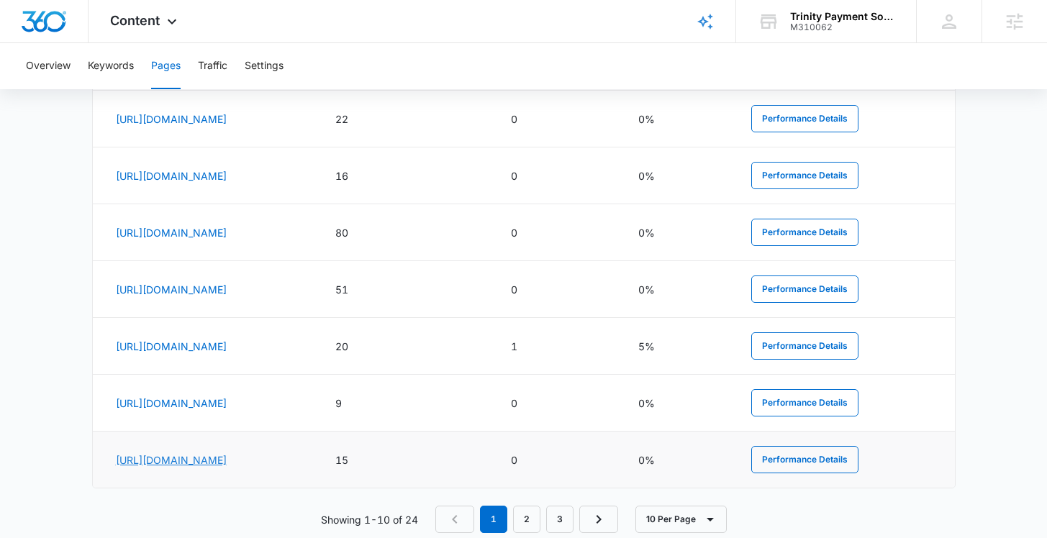
click at [227, 461] on link "[URL][DOMAIN_NAME]" at bounding box center [171, 460] width 111 height 12
click at [525, 515] on link "2" at bounding box center [526, 519] width 27 height 27
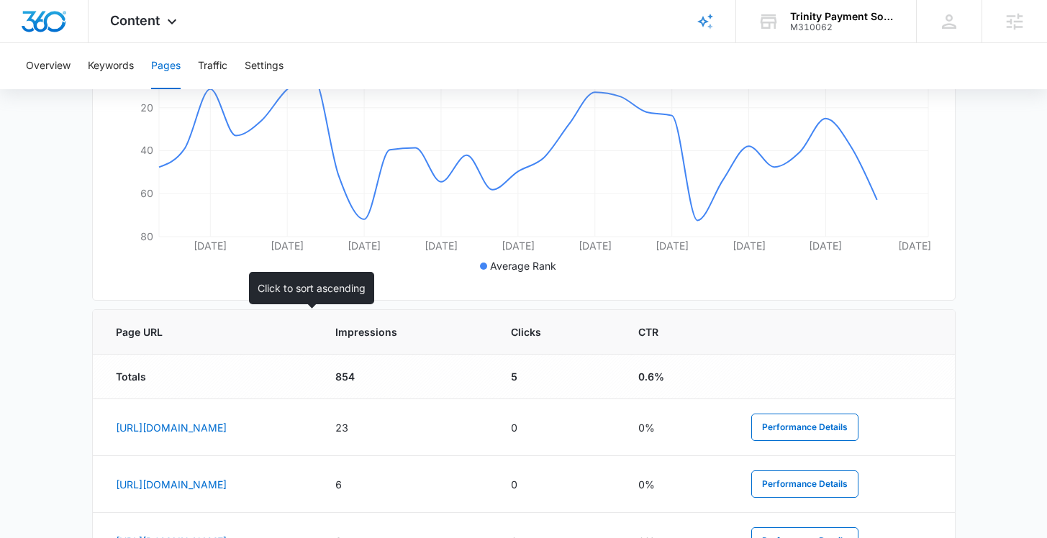
scroll to position [903, 0]
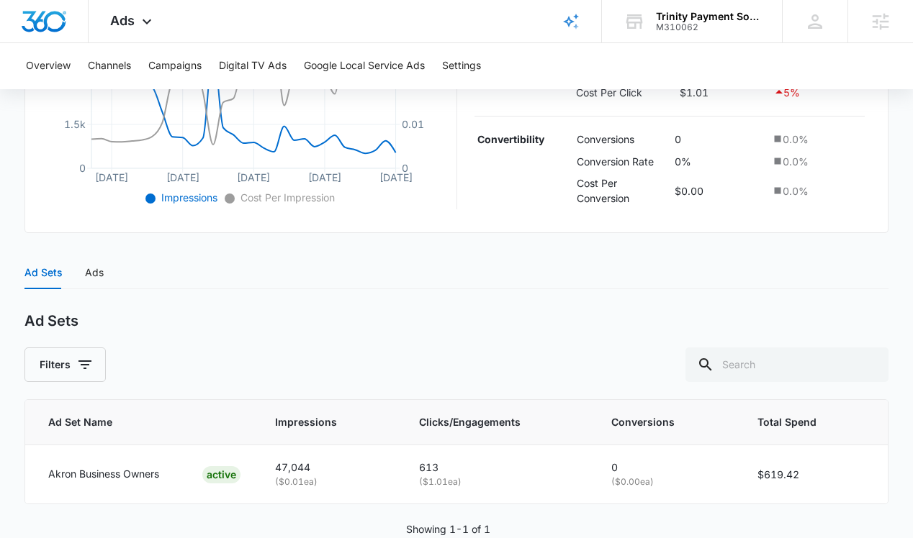
scroll to position [459, 0]
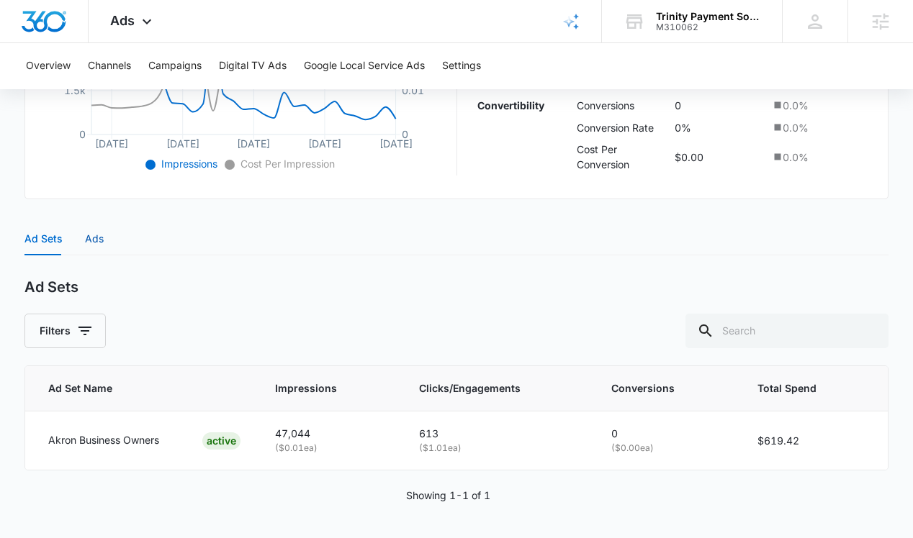
click at [97, 237] on div "Ads" at bounding box center [94, 239] width 19 height 16
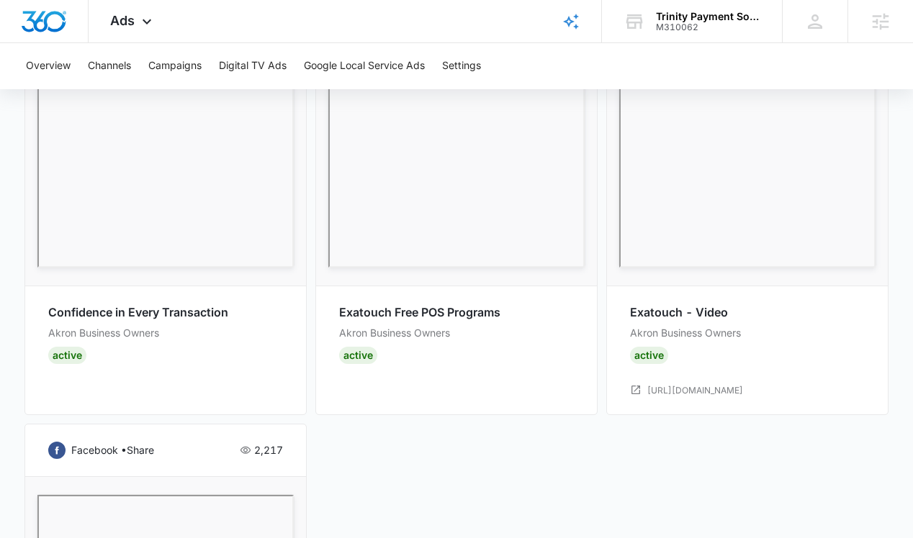
scroll to position [1064, 0]
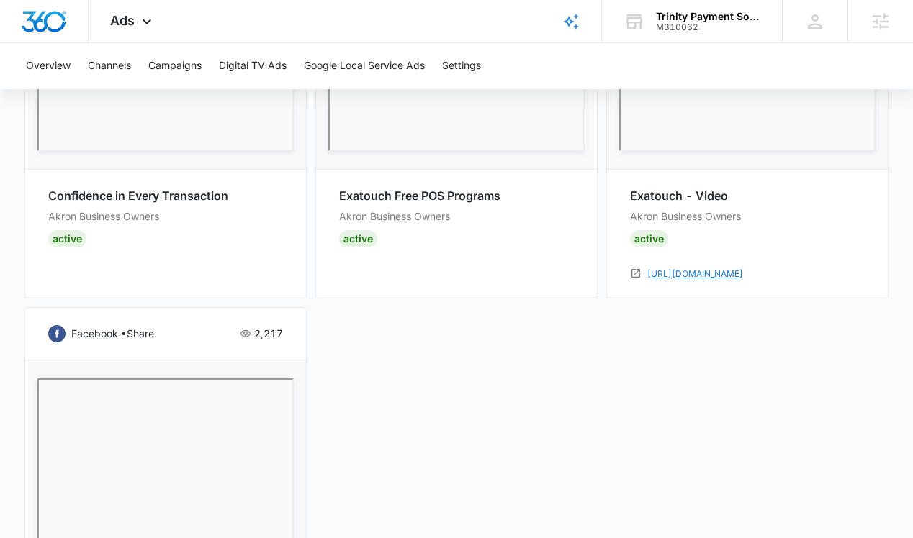
click at [661, 276] on link "https://www.trinitypaymentsolutions.com/exatouch-targeted-verticals-program" at bounding box center [695, 275] width 96 height 14
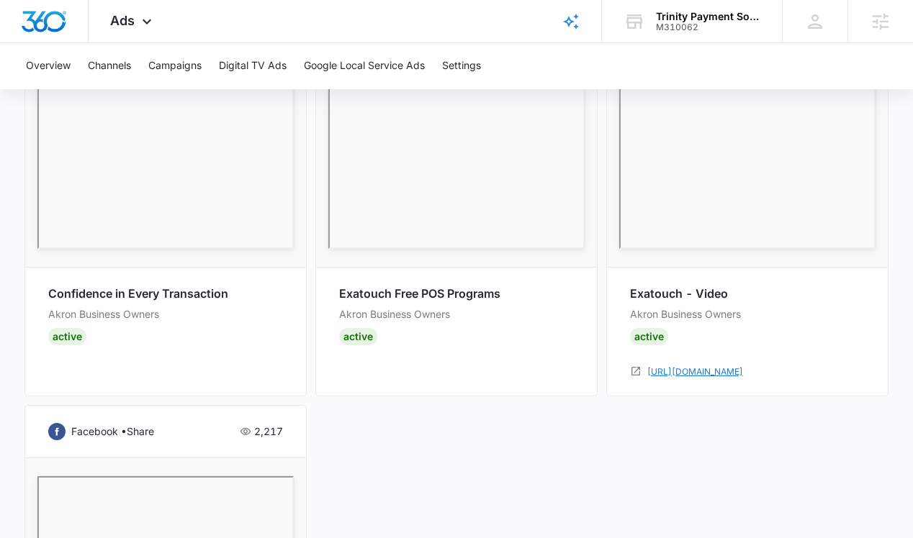
scroll to position [1088, 0]
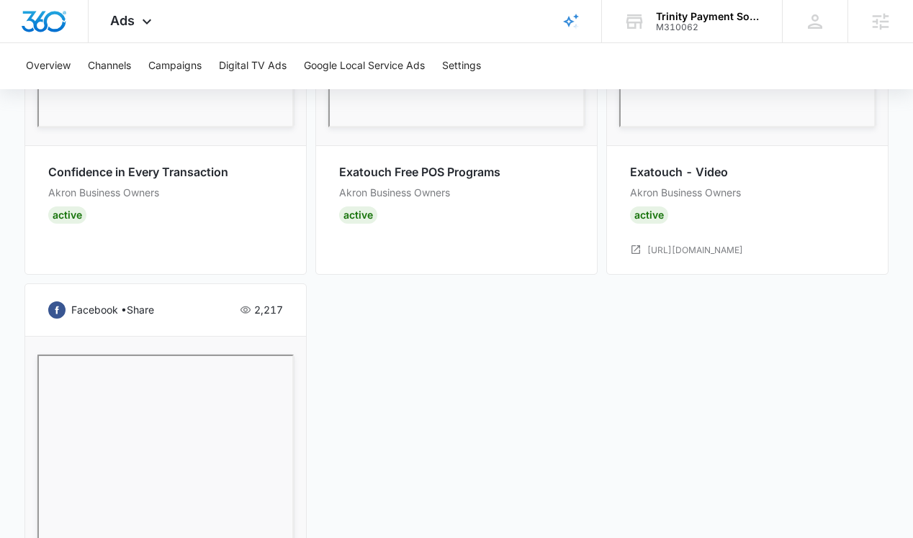
click at [417, 374] on div "facebook • share 29k Confidence in Every Transaction Akron Business Owners Acti…" at bounding box center [456, 262] width 864 height 988
click at [338, 359] on div "facebook • share 29k Confidence in Every Transaction Akron Business Owners Acti…" at bounding box center [456, 262] width 864 height 988
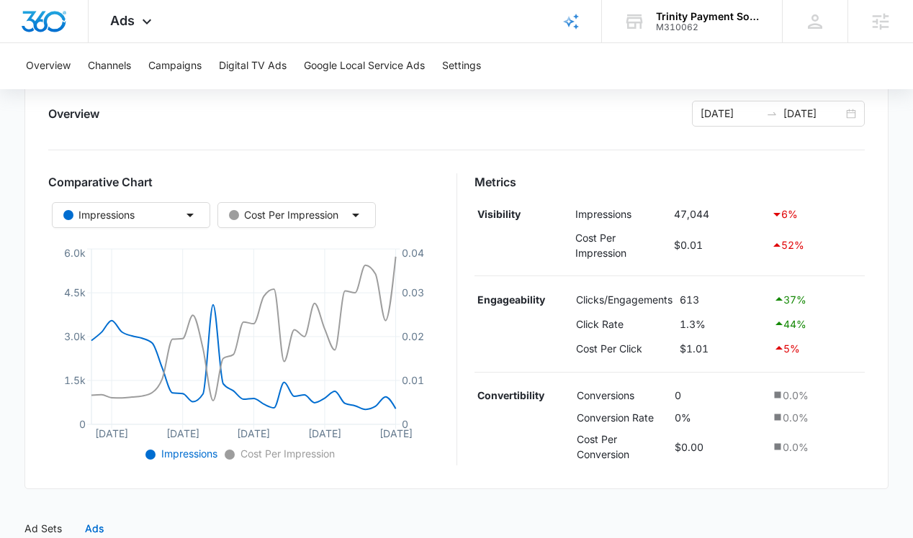
scroll to position [153, 0]
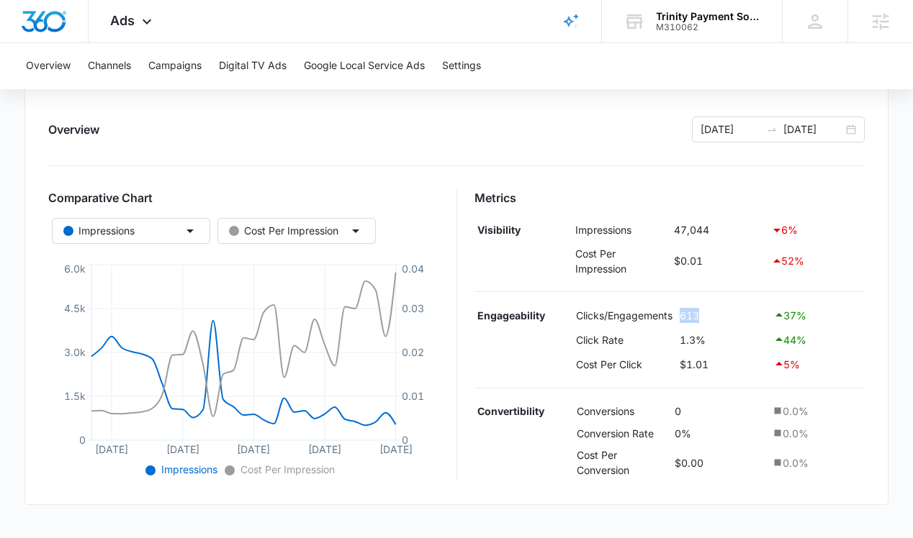
drag, startPoint x: 718, startPoint y: 322, endPoint x: 679, endPoint y: 309, distance: 41.0
click at [679, 309] on td "613" at bounding box center [723, 316] width 94 height 24
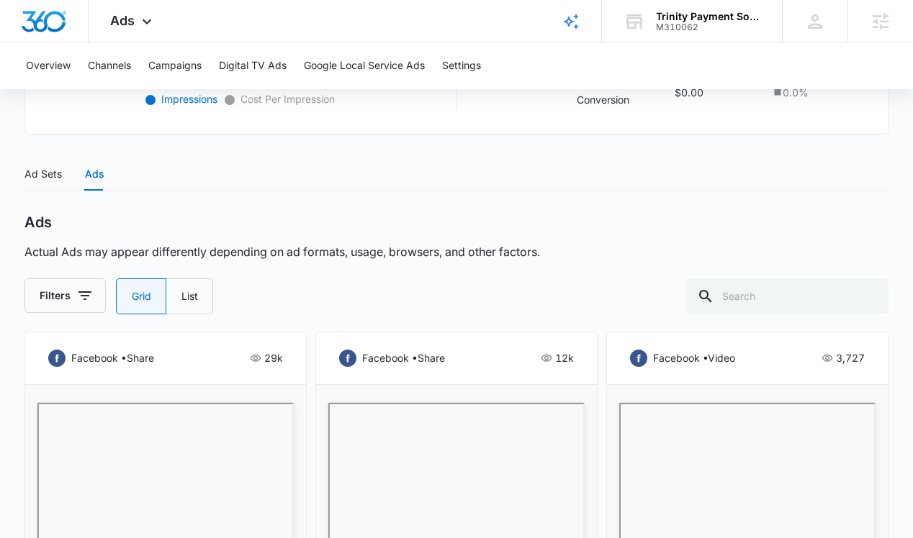
scroll to position [537, 0]
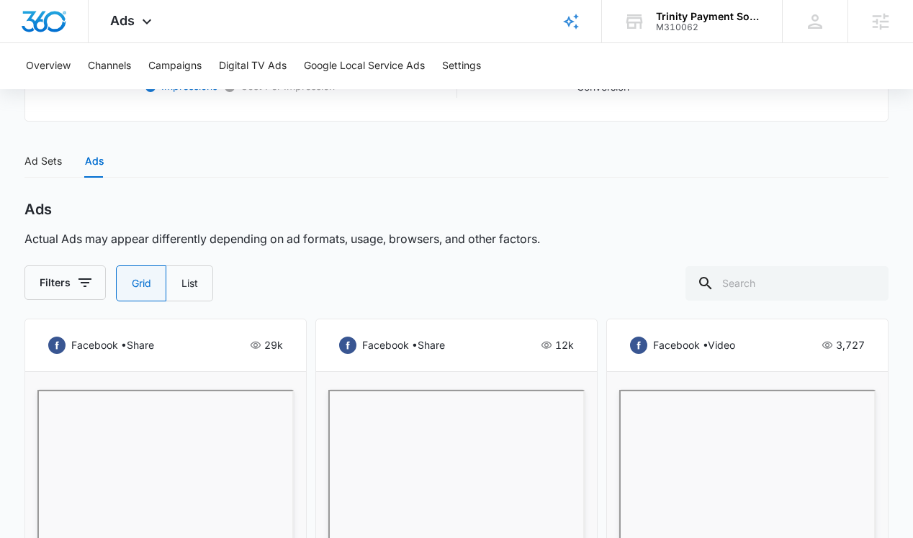
click at [476, 346] on div "facebook • share 12k" at bounding box center [456, 345] width 235 height 17
click at [525, 230] on p "Actual Ads may appear differently depending on ad formats, usage, browsers, and…" at bounding box center [281, 239] width 515 height 18
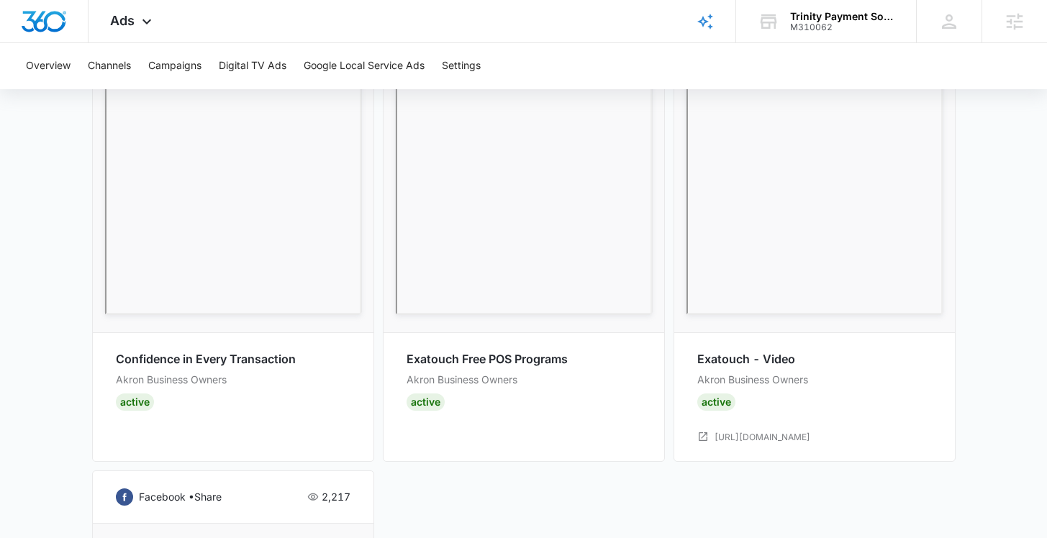
scroll to position [674, 0]
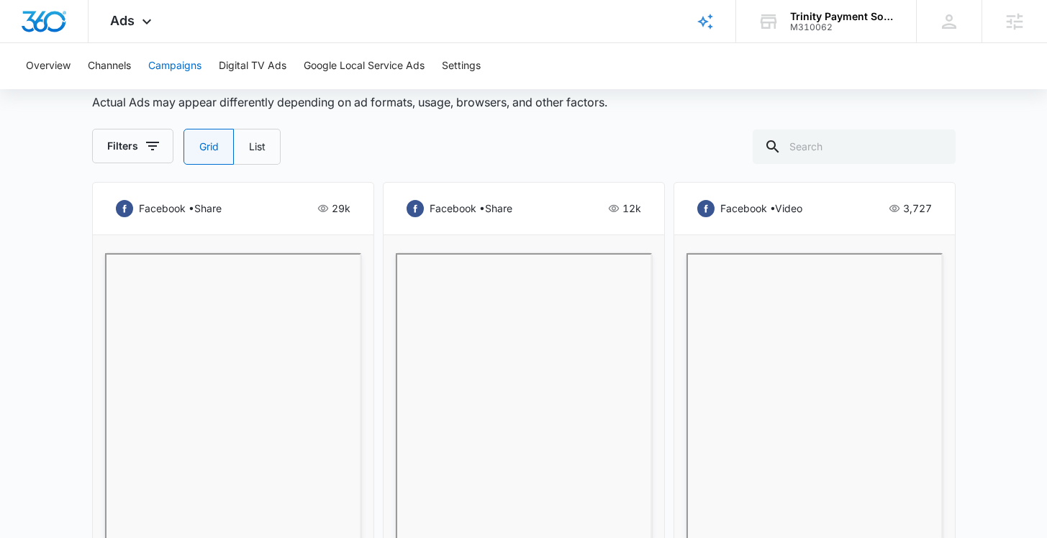
click at [195, 57] on button "Campaigns" at bounding box center [174, 66] width 53 height 46
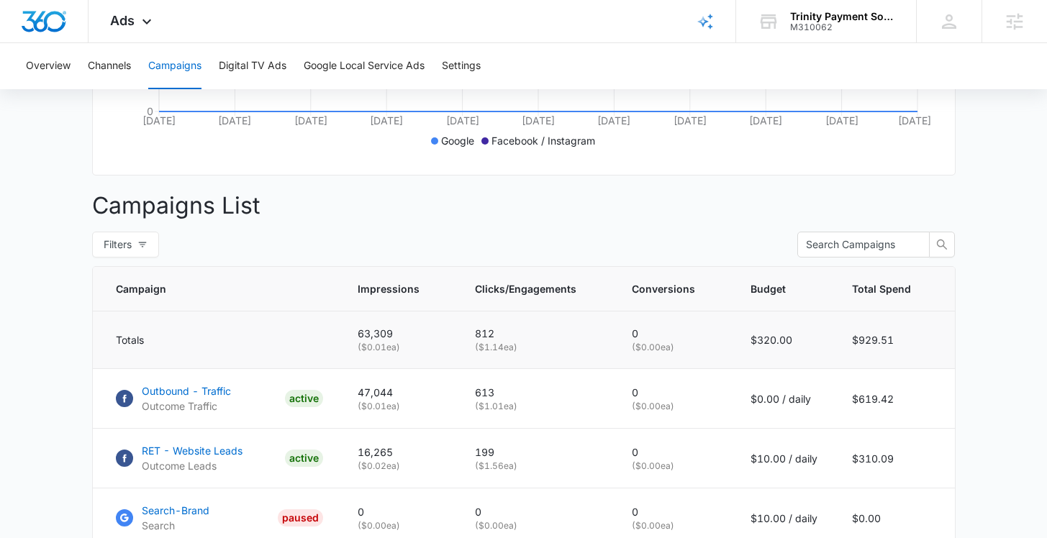
scroll to position [559, 0]
